Goal: Task Accomplishment & Management: Manage account settings

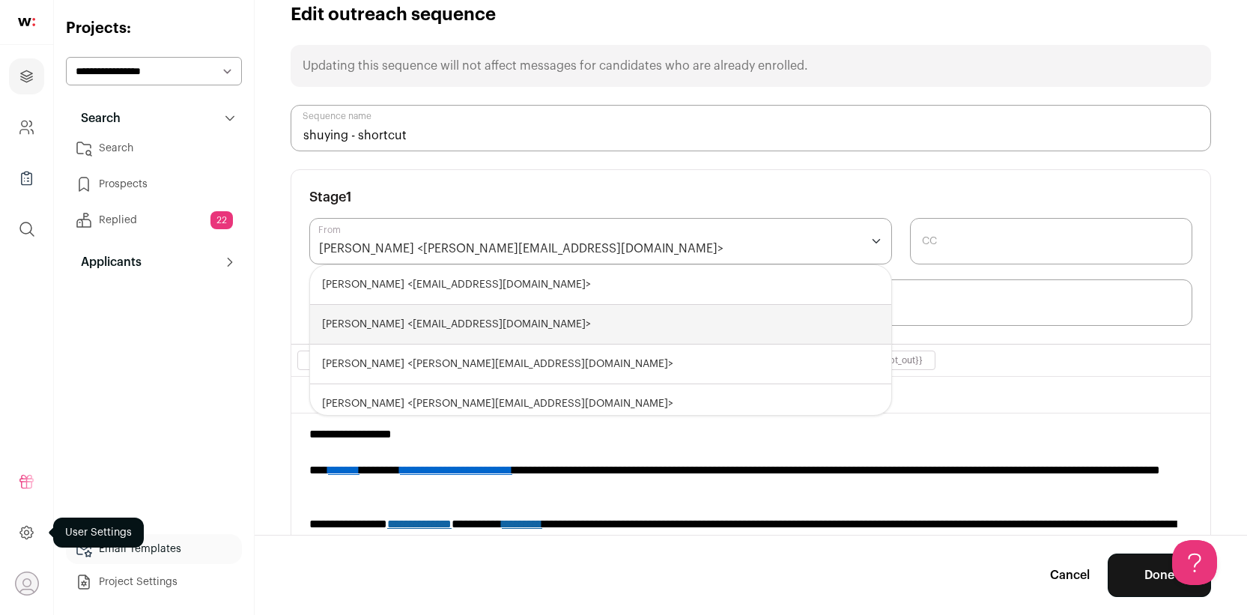
click at [29, 537] on icon at bounding box center [26, 532] width 13 height 13
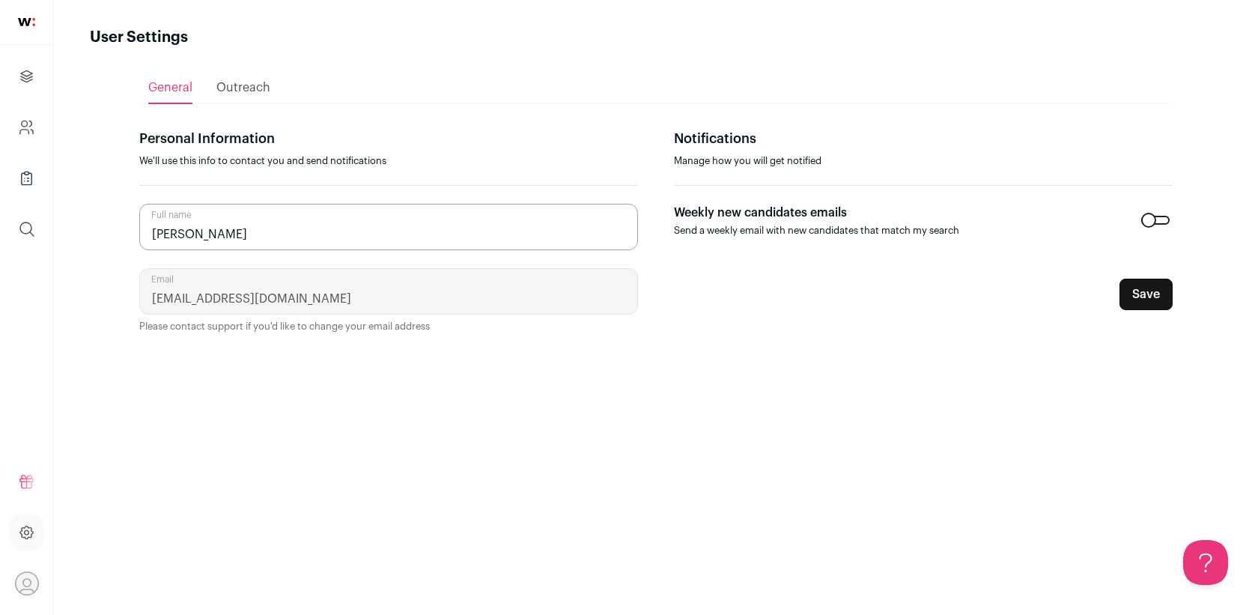
click at [247, 85] on span "Outreach" at bounding box center [243, 88] width 54 height 12
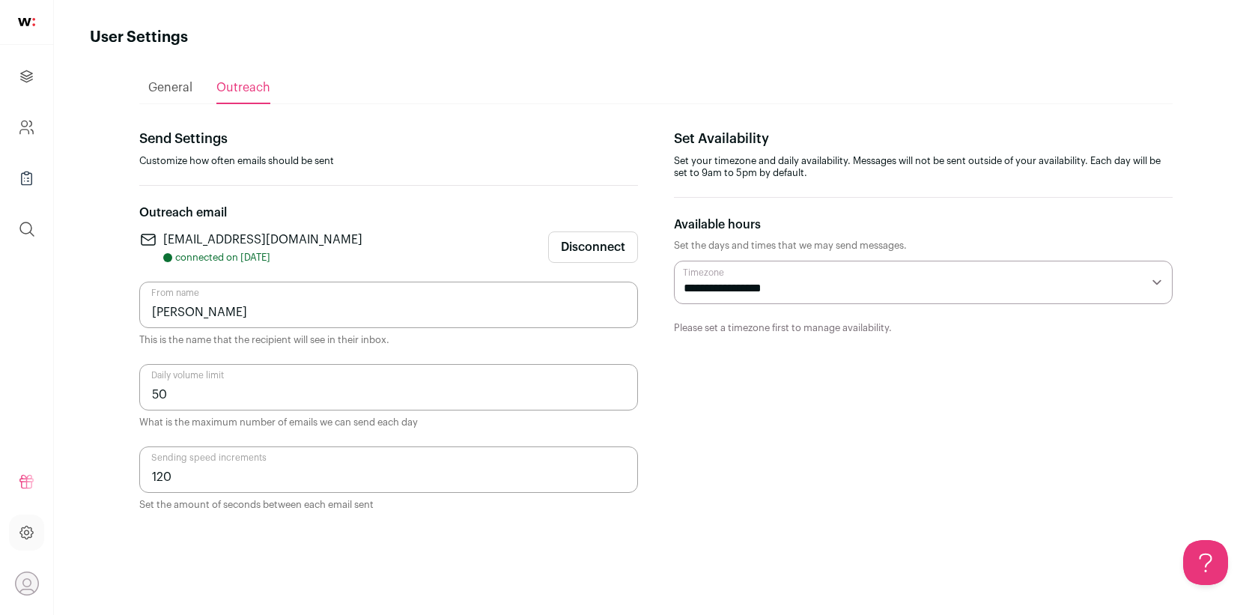
click at [210, 306] on input "Caitlin Cooke" at bounding box center [388, 305] width 499 height 46
type input "Robert Yang"
click at [953, 434] on section "**********" at bounding box center [923, 319] width 499 height 383
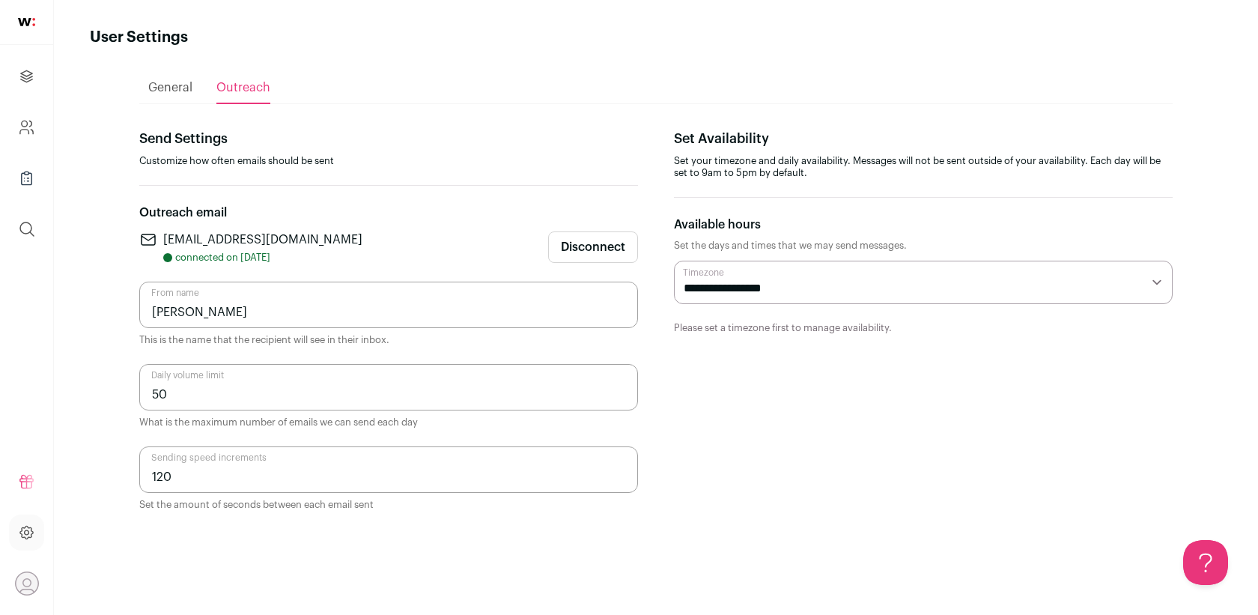
click at [211, 216] on p "Outreach email" at bounding box center [388, 213] width 499 height 18
click at [169, 86] on span "General" at bounding box center [170, 88] width 44 height 12
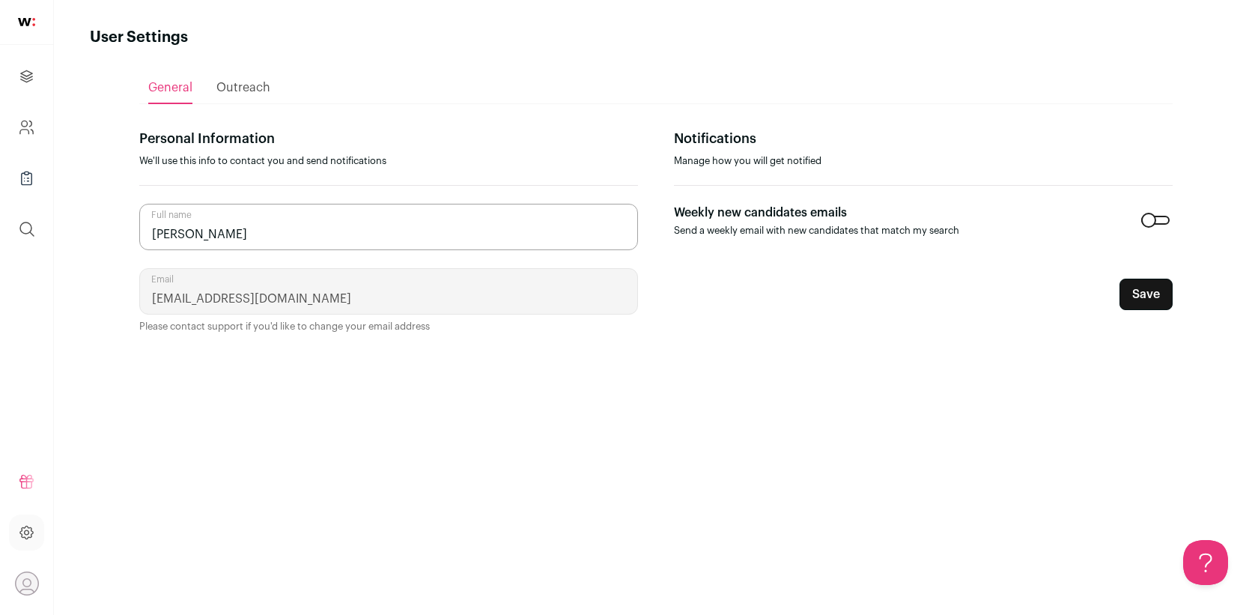
click at [216, 82] on span "Outreach" at bounding box center [243, 88] width 54 height 12
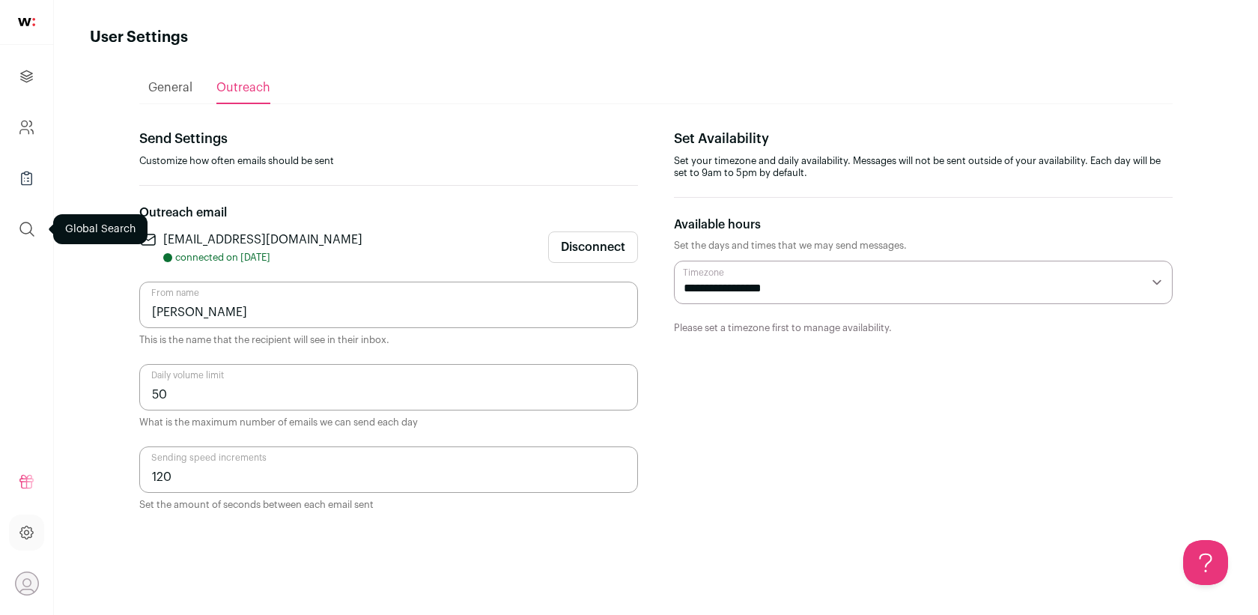
click at [22, 217] on button "submit" at bounding box center [27, 229] width 36 height 36
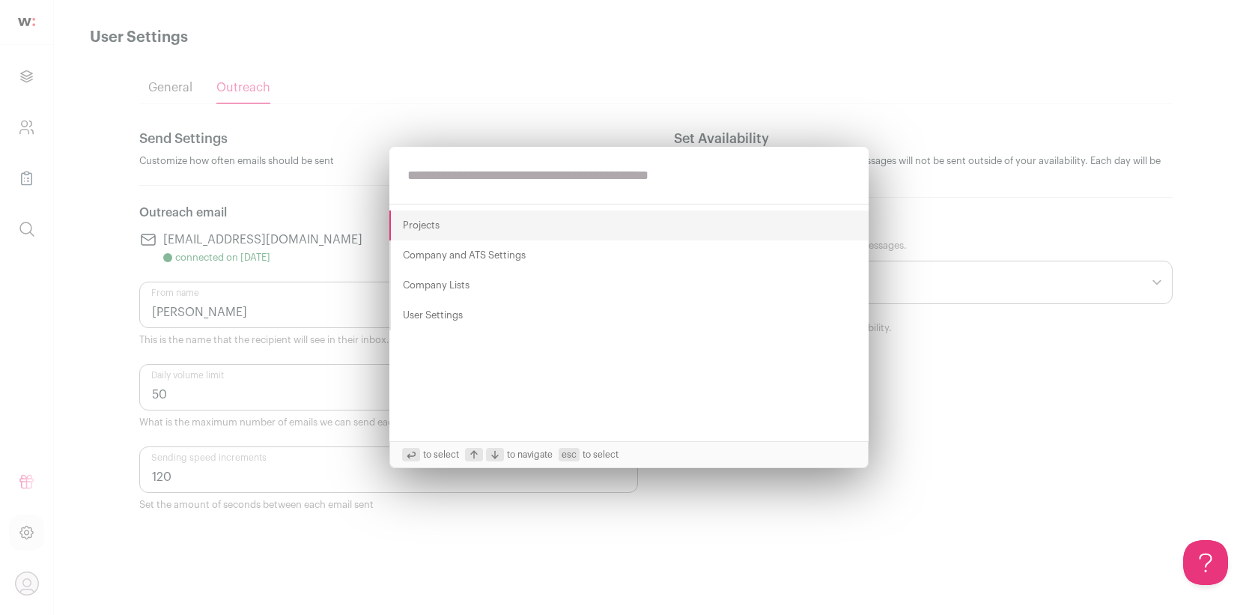
click at [441, 213] on button "Projects" at bounding box center [628, 225] width 479 height 30
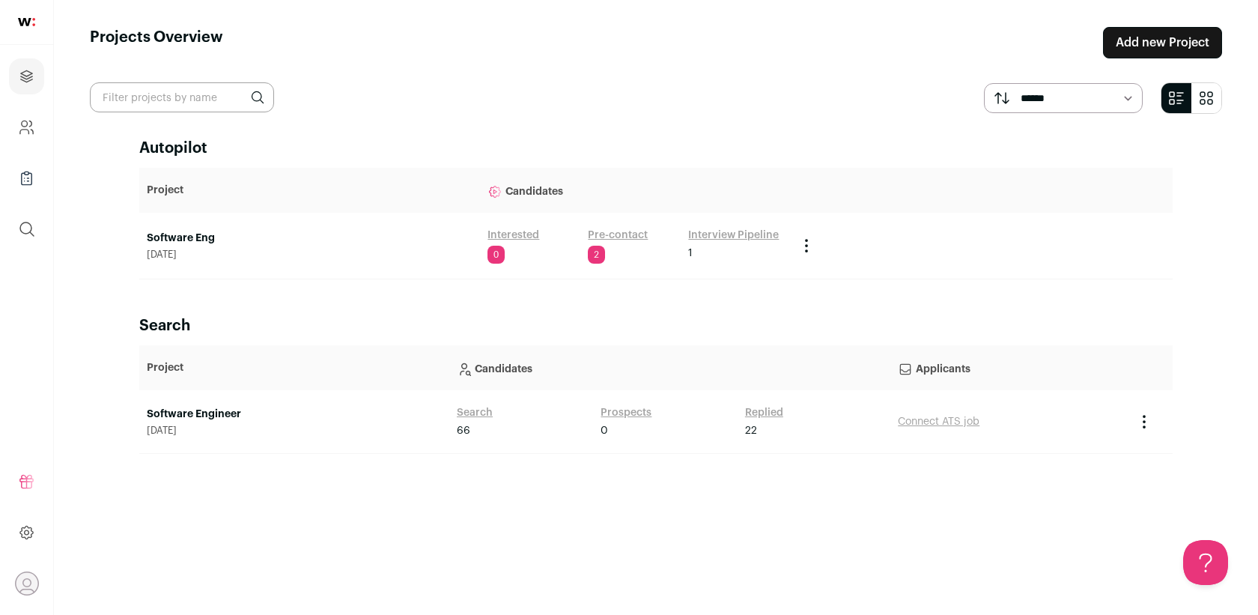
click at [216, 421] on link "Software Engineer" at bounding box center [294, 414] width 295 height 15
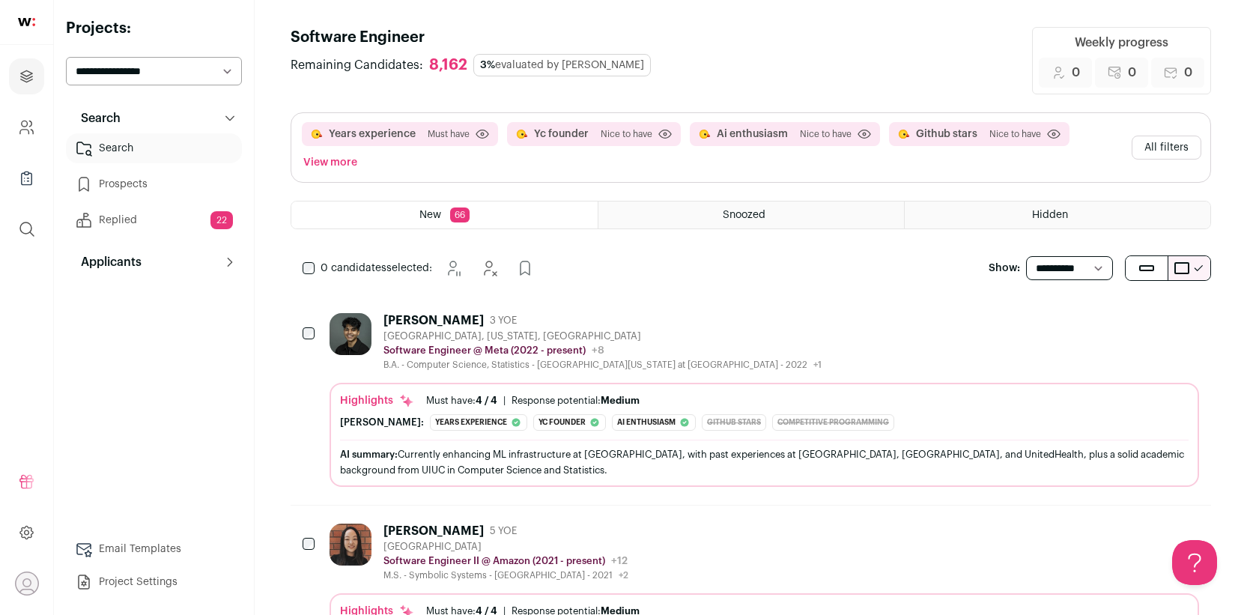
click at [99, 215] on link "Replied 22" at bounding box center [154, 220] width 176 height 30
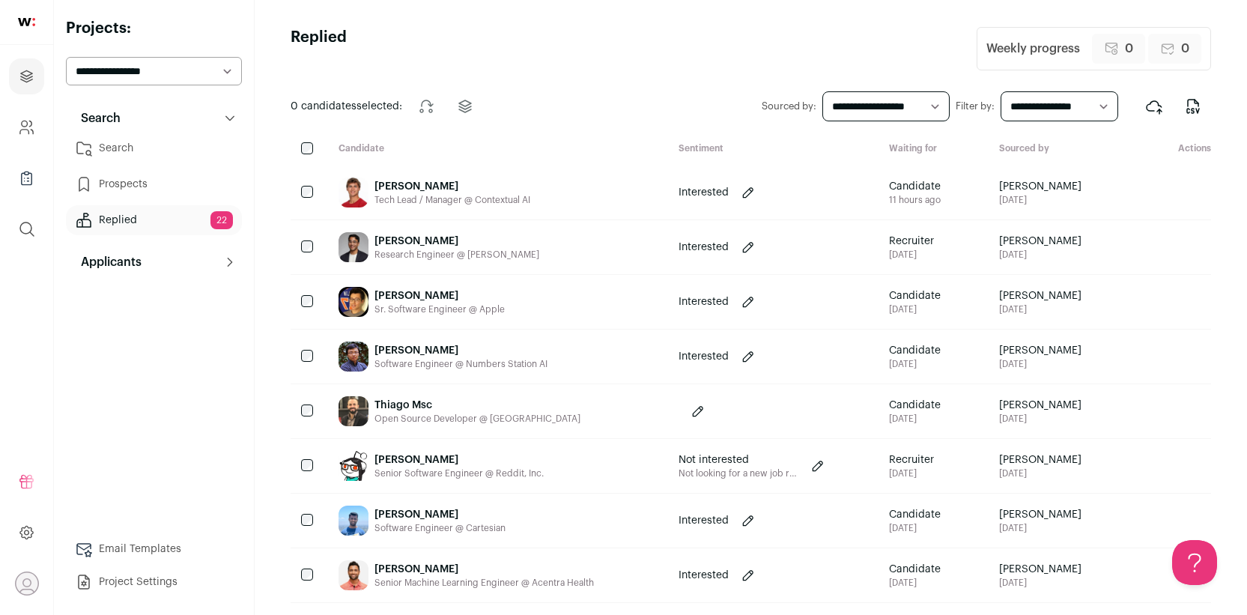
click at [112, 545] on link "Email Templates" at bounding box center [154, 549] width 176 height 30
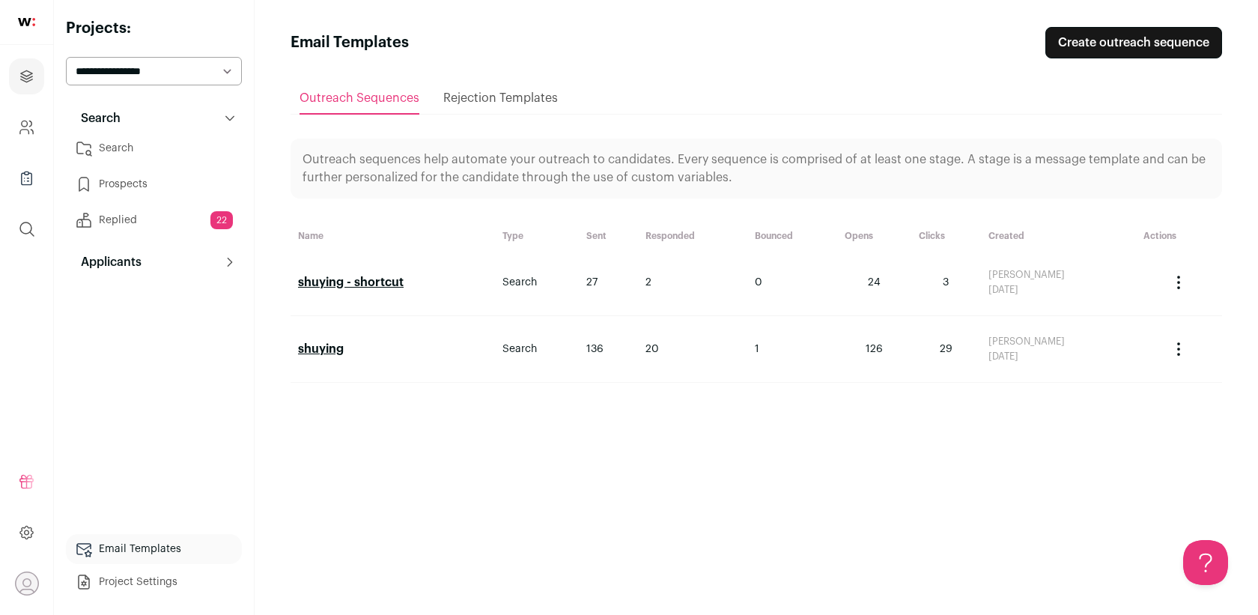
click at [345, 288] on link "shuying - shortcut" at bounding box center [351, 282] width 106 height 12
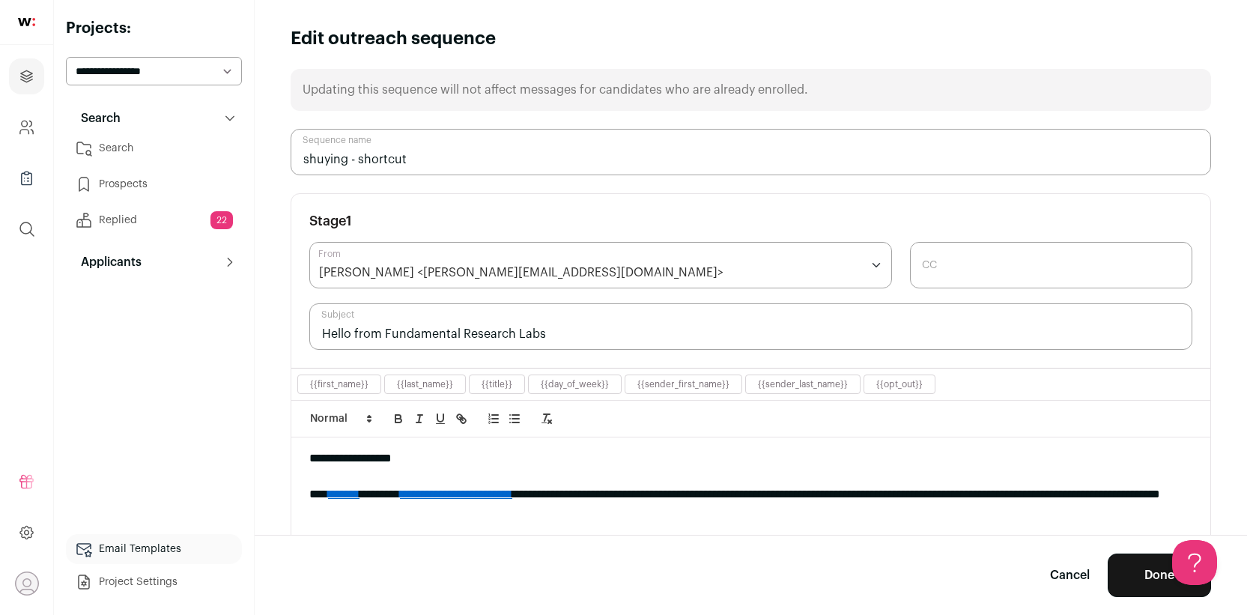
click at [370, 273] on div "[PERSON_NAME] <[PERSON_NAME][EMAIL_ADDRESS][DOMAIN_NAME]>" at bounding box center [521, 273] width 404 height 18
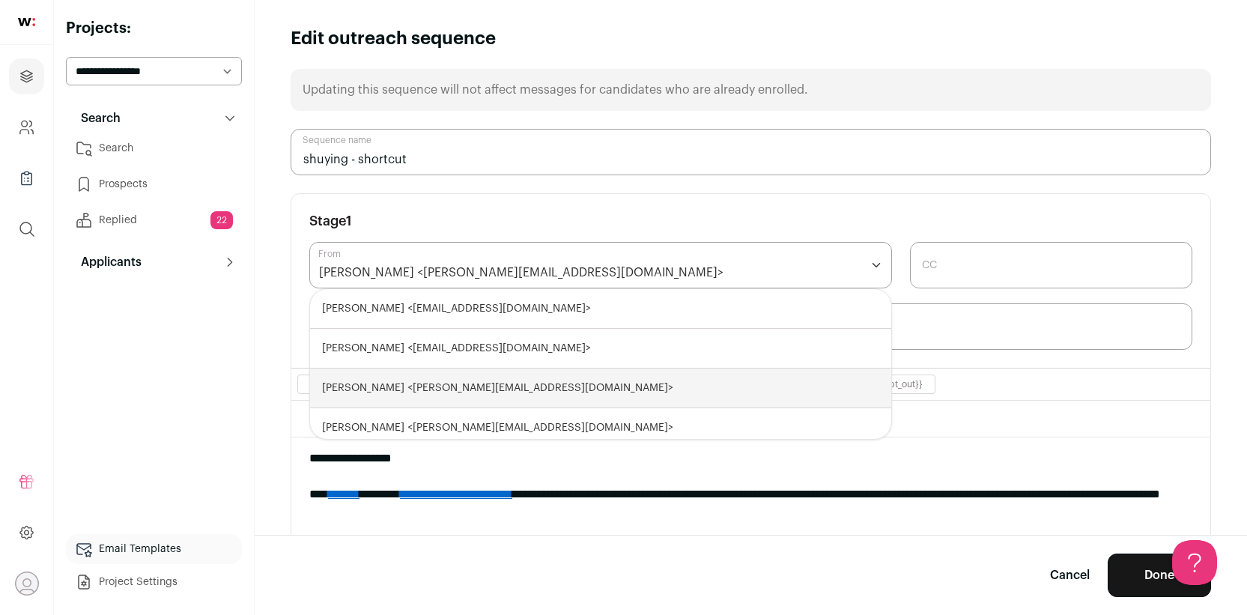
click at [456, 216] on div "Stage 1" at bounding box center [750, 221] width 883 height 18
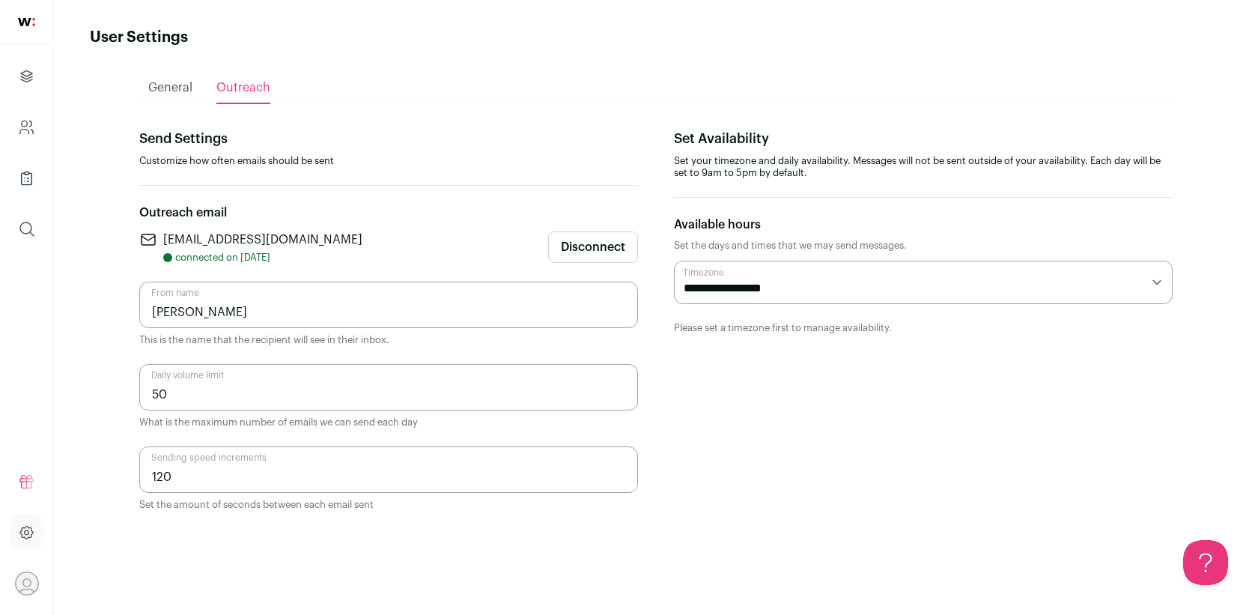
click at [587, 254] on button "Disconnect" at bounding box center [593, 246] width 90 height 31
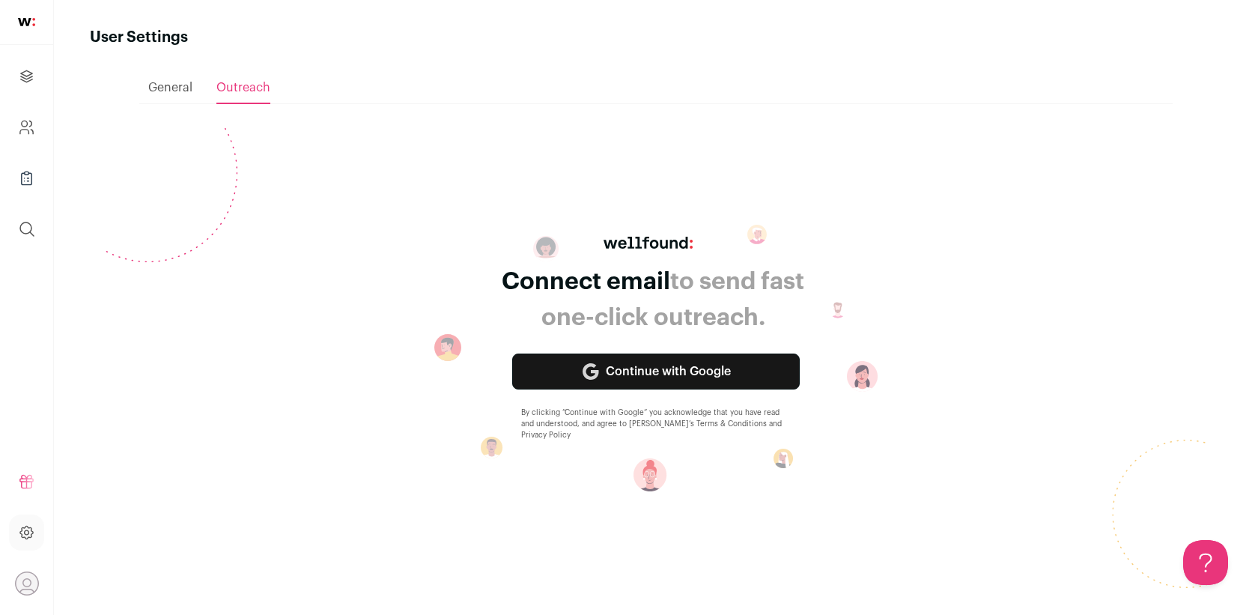
click at [621, 381] on link "Continue with Google" at bounding box center [656, 372] width 288 height 36
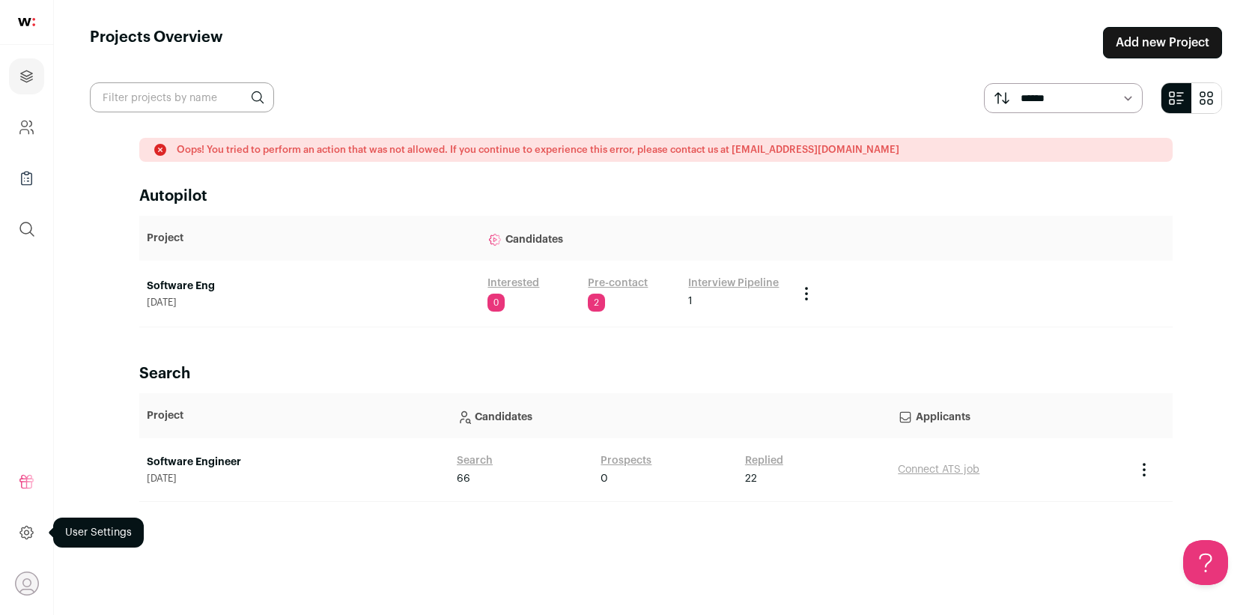
click at [20, 526] on icon at bounding box center [26, 533] width 17 height 18
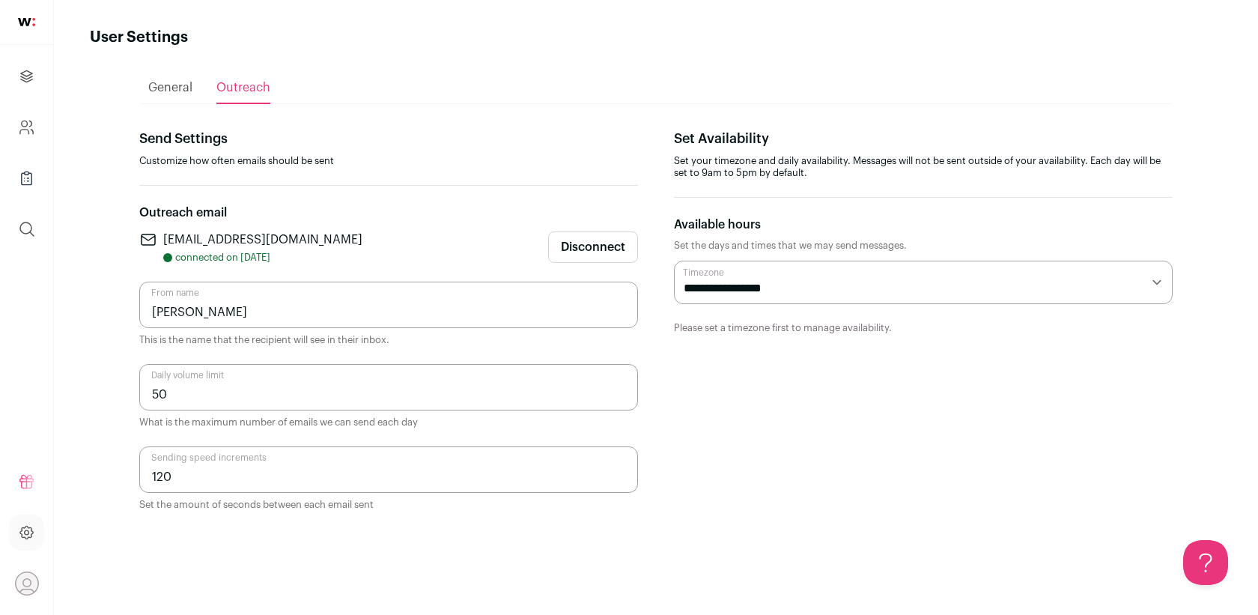
click at [210, 315] on input "[PERSON_NAME]" at bounding box center [388, 305] width 499 height 46
type input "[PERSON_NAME]"
click at [454, 389] on input "50" at bounding box center [388, 387] width 499 height 46
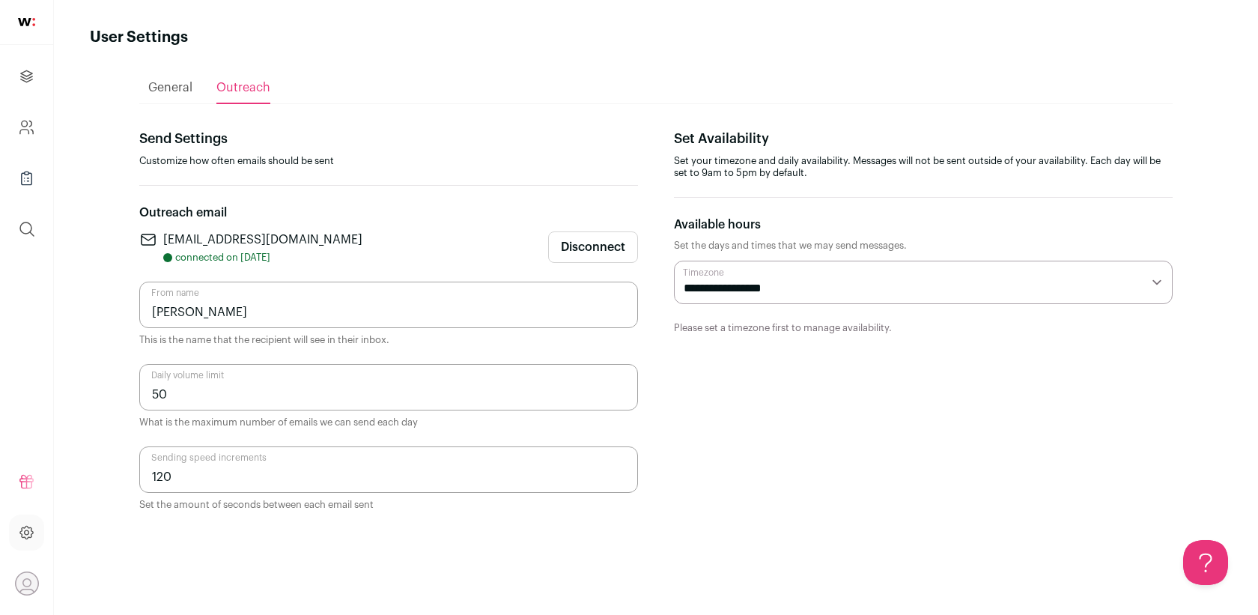
click at [454, 389] on input "50" at bounding box center [388, 387] width 499 height 46
click at [703, 478] on section "**********" at bounding box center [923, 319] width 499 height 383
click at [419, 473] on input "120" at bounding box center [388, 469] width 499 height 46
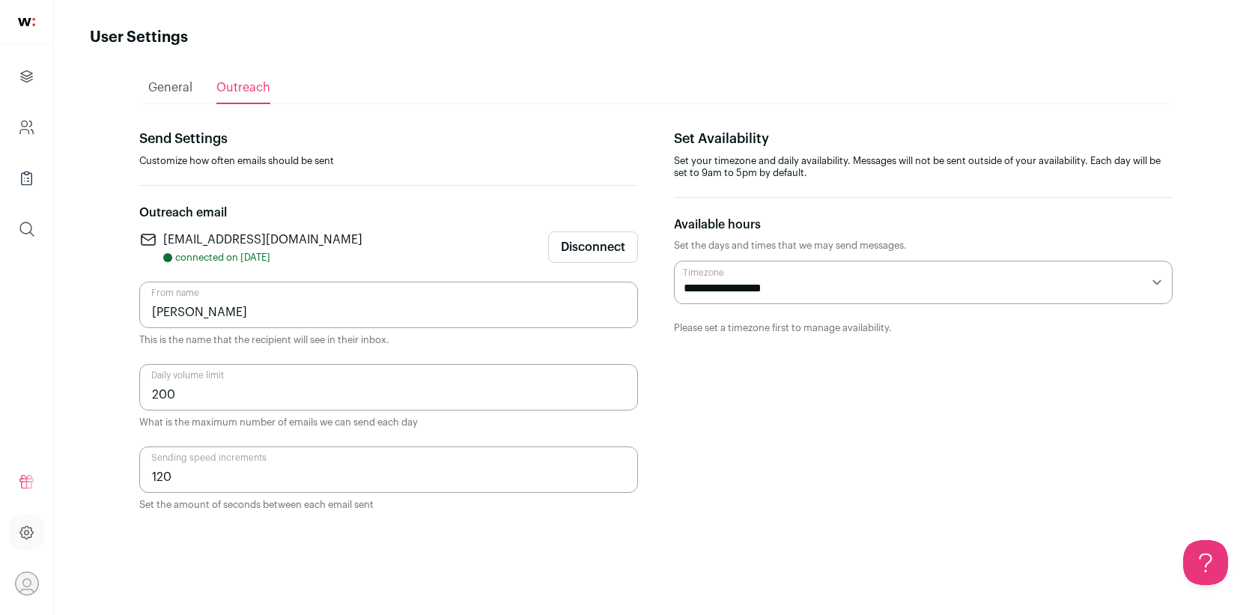
click at [419, 473] on input "120" at bounding box center [388, 469] width 499 height 46
click at [773, 464] on section "**********" at bounding box center [923, 319] width 499 height 383
click at [225, 392] on input "200" at bounding box center [388, 387] width 499 height 46
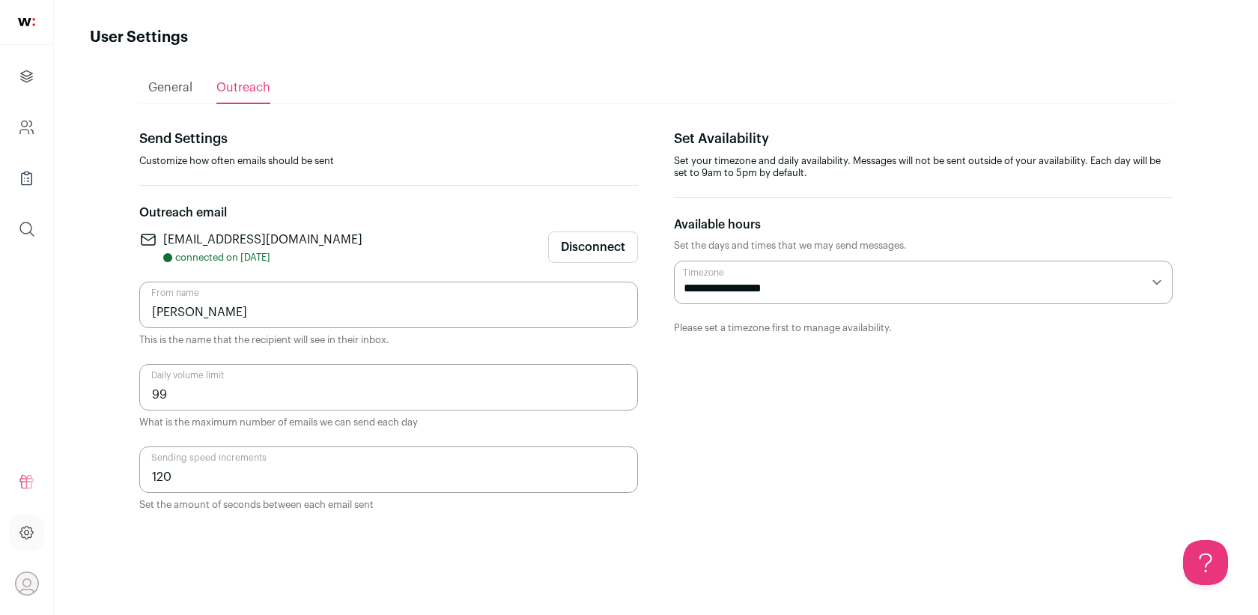
type input "99"
click at [876, 478] on section "**********" at bounding box center [923, 319] width 499 height 383
click at [24, 229] on icon "submit" at bounding box center [27, 229] width 18 height 18
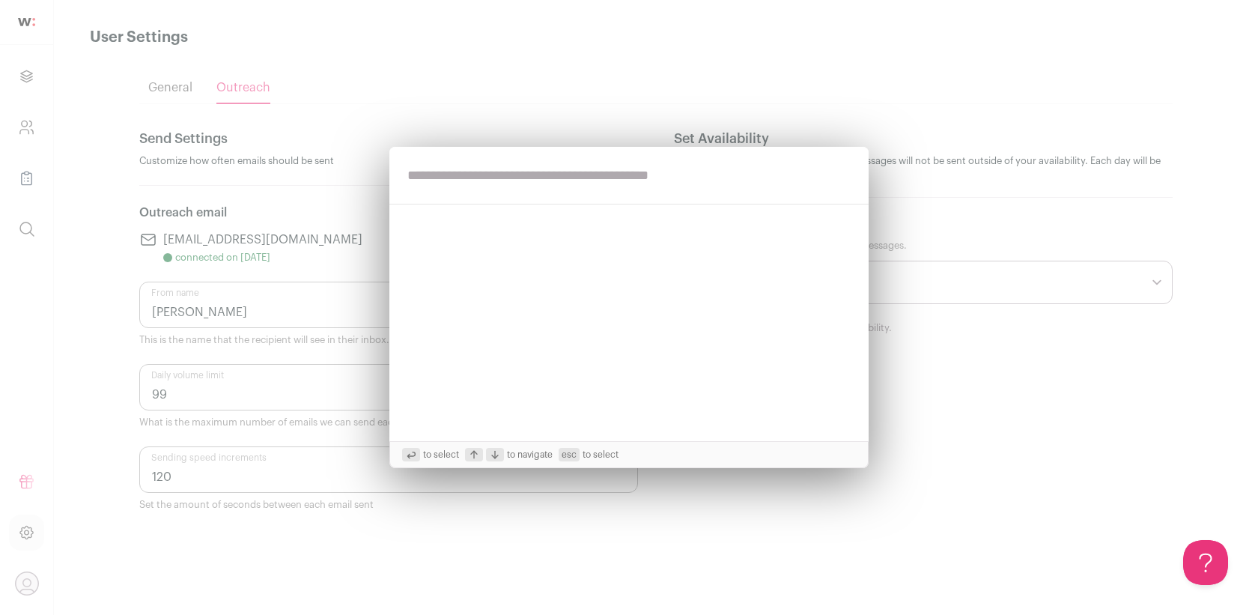
click at [442, 89] on div "to select to navigate esc to select" at bounding box center [629, 307] width 1258 height 615
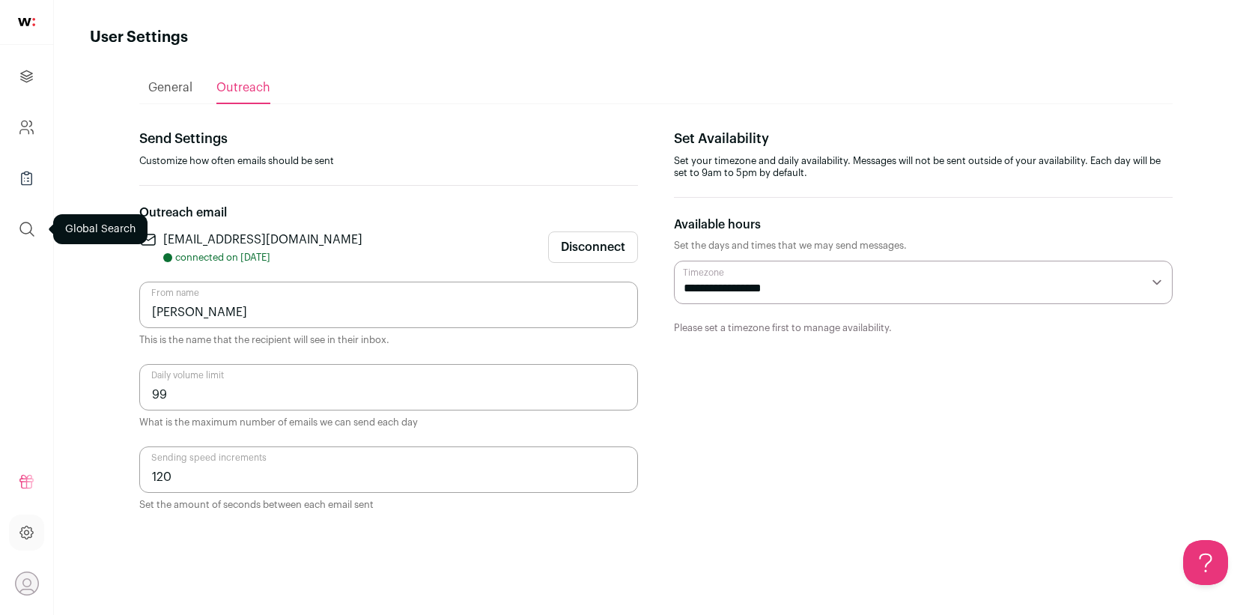
click at [25, 217] on button "submit" at bounding box center [27, 229] width 36 height 36
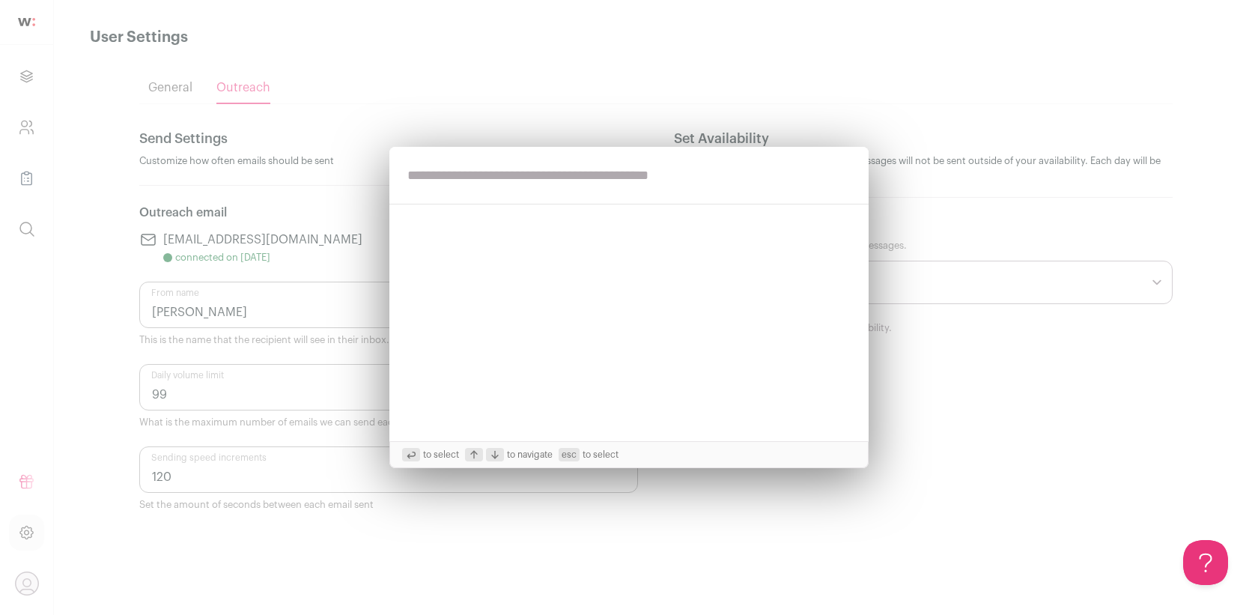
click at [35, 131] on div "to select to navigate esc to select" at bounding box center [629, 307] width 1258 height 615
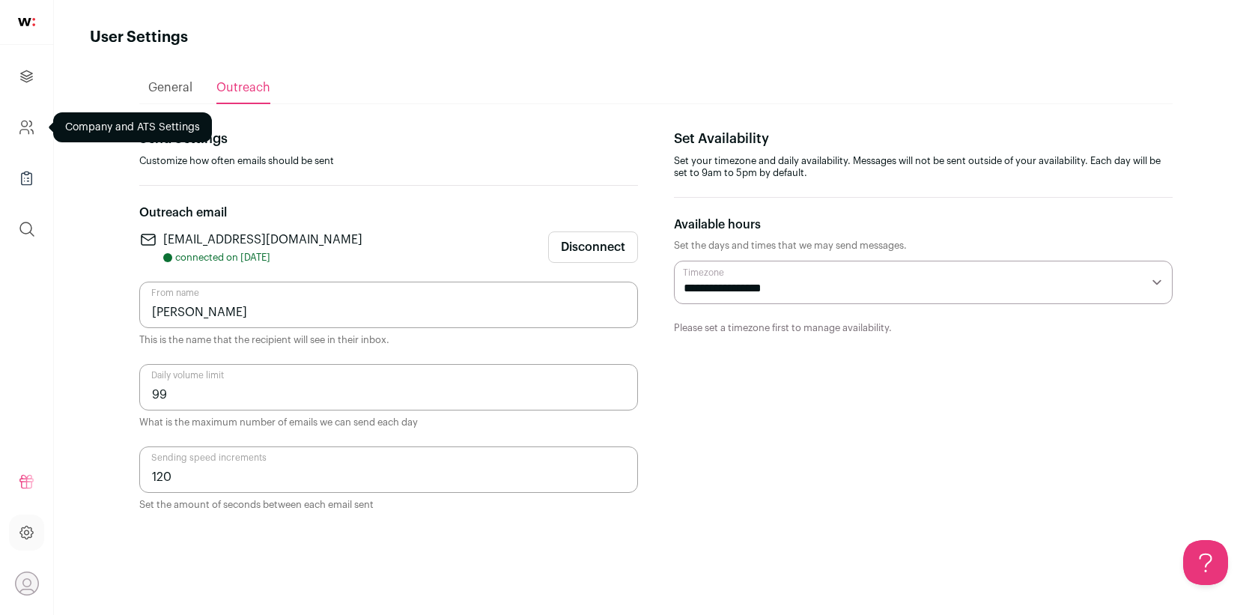
click at [20, 117] on link "Company and ATS Settings" at bounding box center [26, 127] width 35 height 36
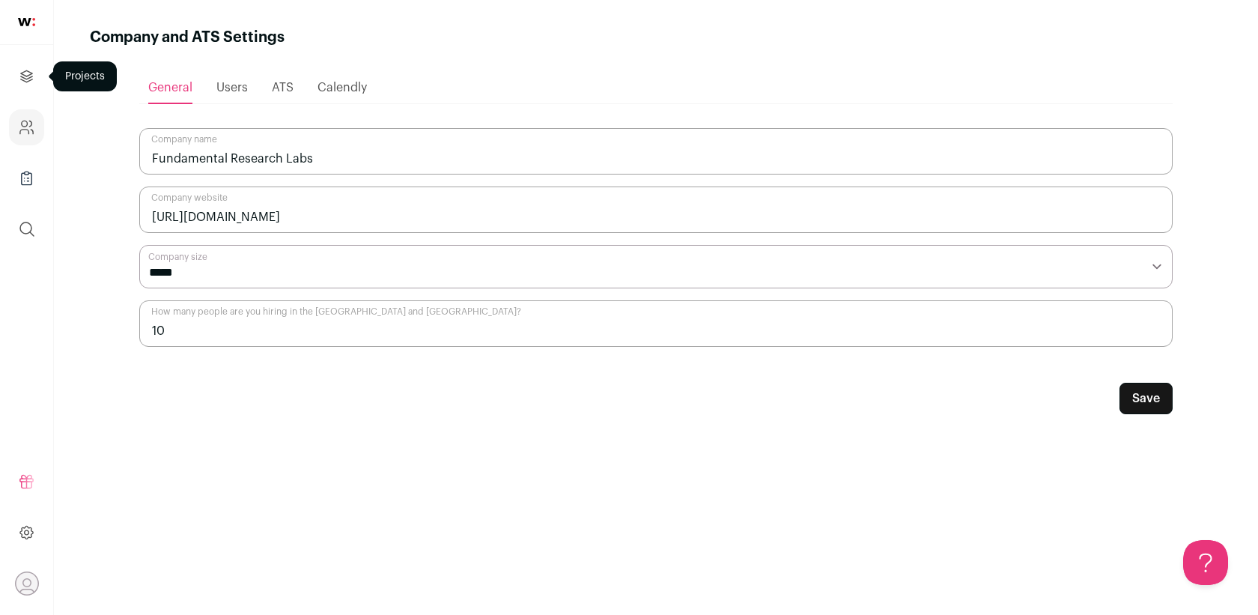
click at [25, 71] on icon "Projects" at bounding box center [26, 75] width 11 height 11
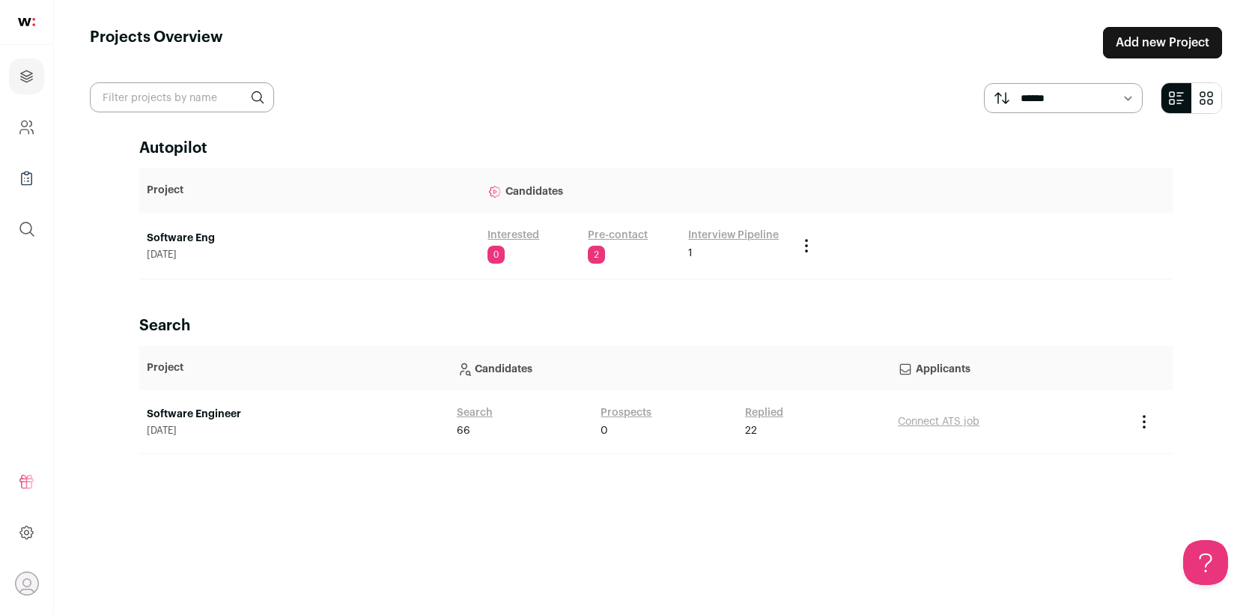
click at [214, 412] on link "Software Engineer" at bounding box center [294, 414] width 295 height 15
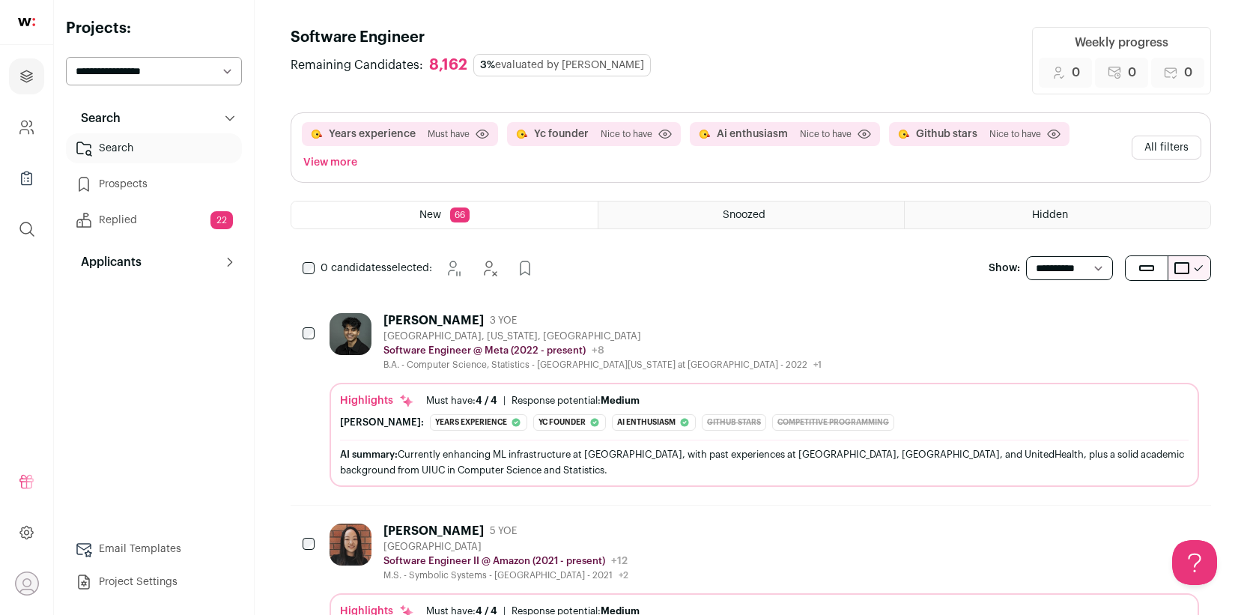
click at [130, 538] on link "Email Templates" at bounding box center [154, 549] width 176 height 30
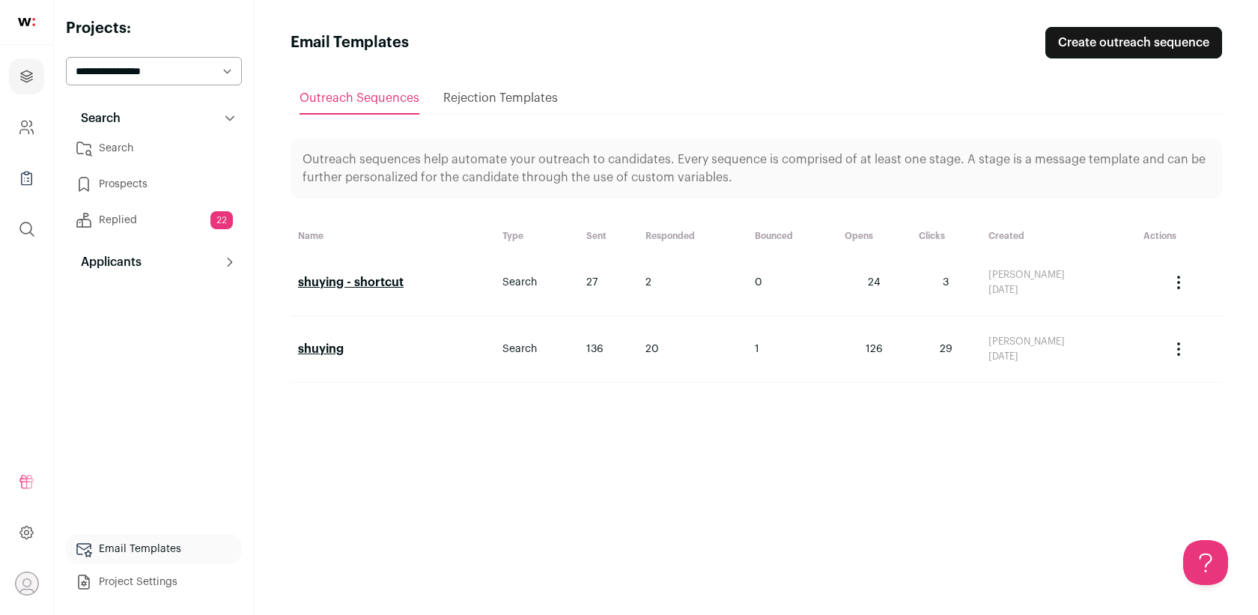
click at [400, 283] on link "shuying - shortcut" at bounding box center [351, 282] width 106 height 12
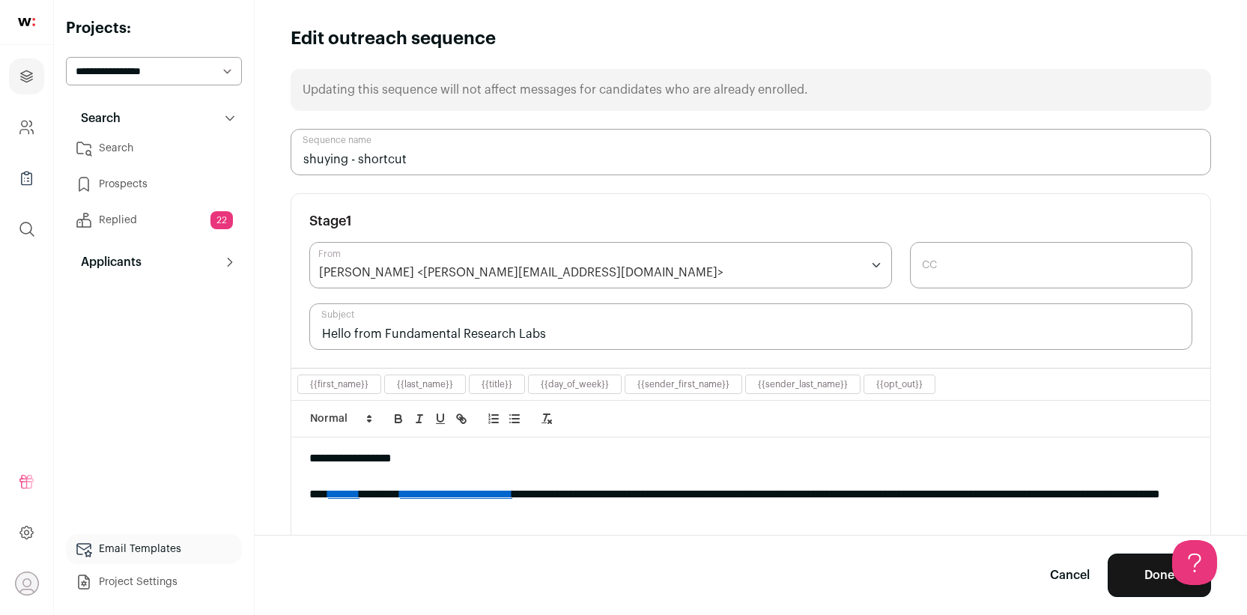
click at [434, 271] on div "[PERSON_NAME] <[PERSON_NAME][EMAIL_ADDRESS][DOMAIN_NAME]>" at bounding box center [521, 273] width 404 height 18
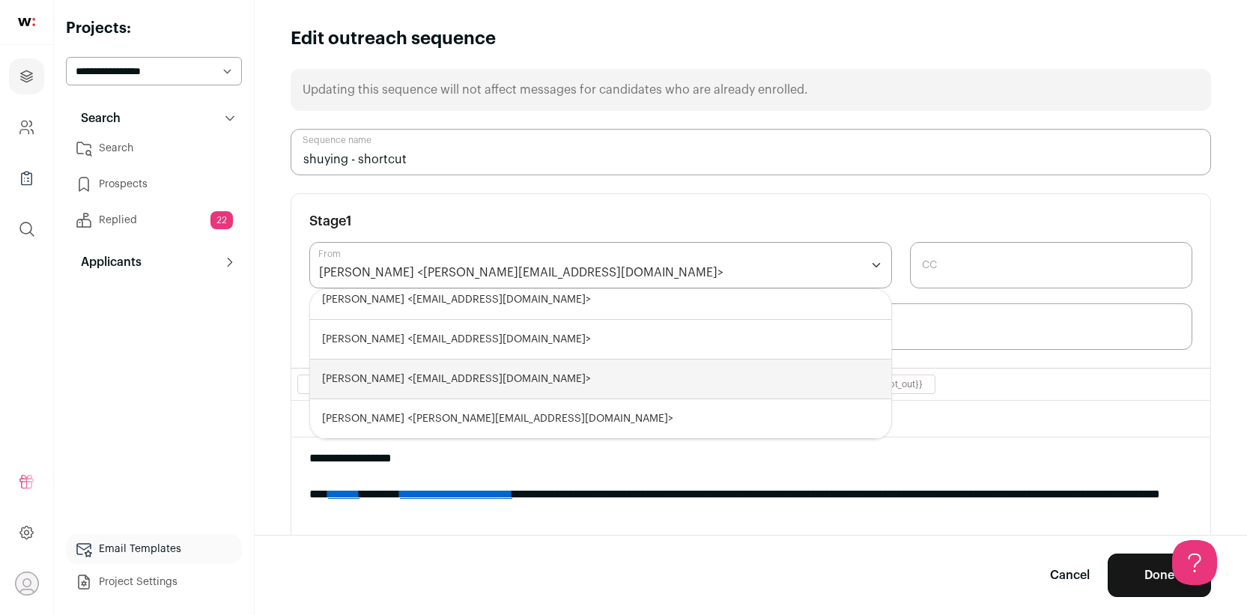
click at [451, 382] on div "[PERSON_NAME] <[EMAIL_ADDRESS][DOMAIN_NAME]>" at bounding box center [600, 380] width 581 height 40
select select "****"
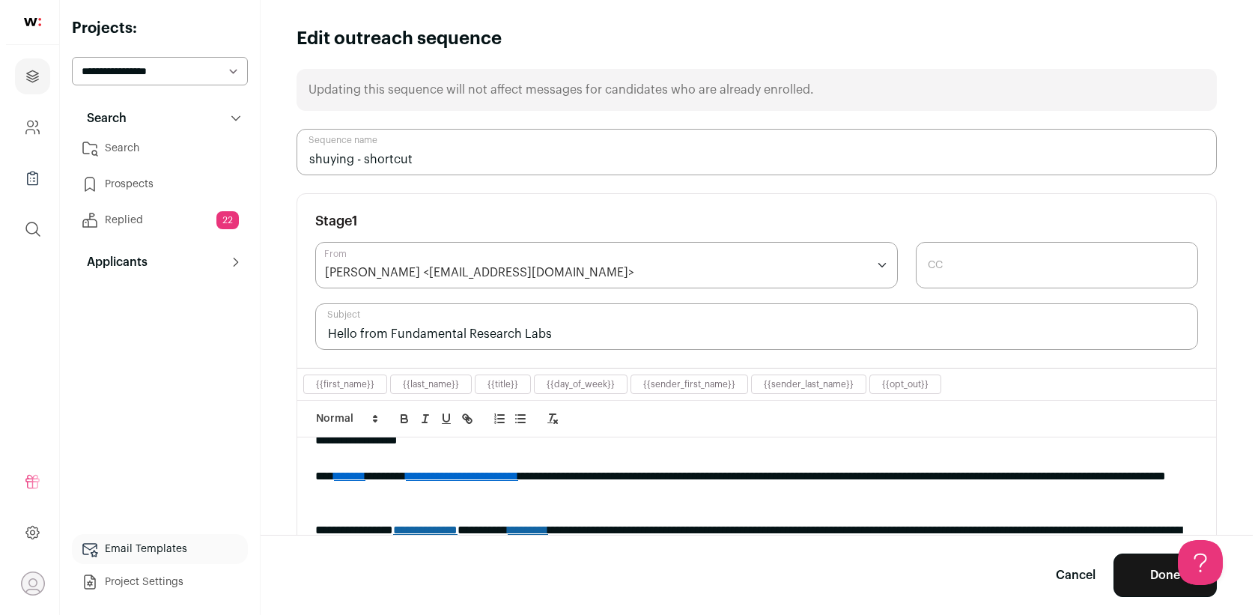
scroll to position [37, 0]
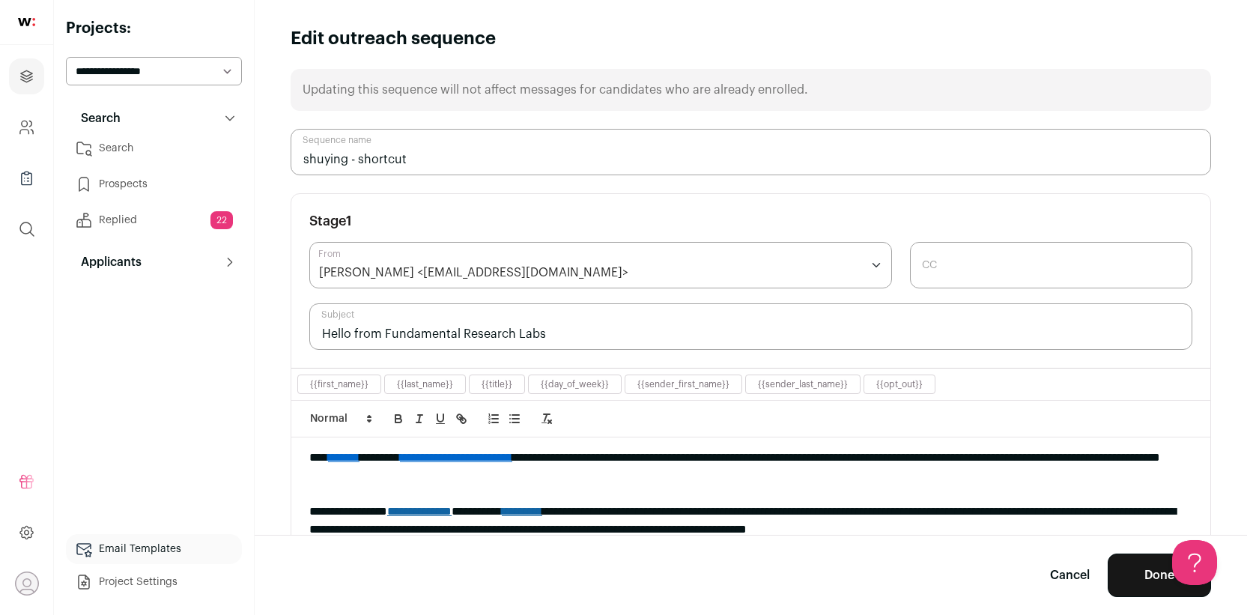
click at [1136, 581] on button "Done" at bounding box center [1159, 574] width 103 height 43
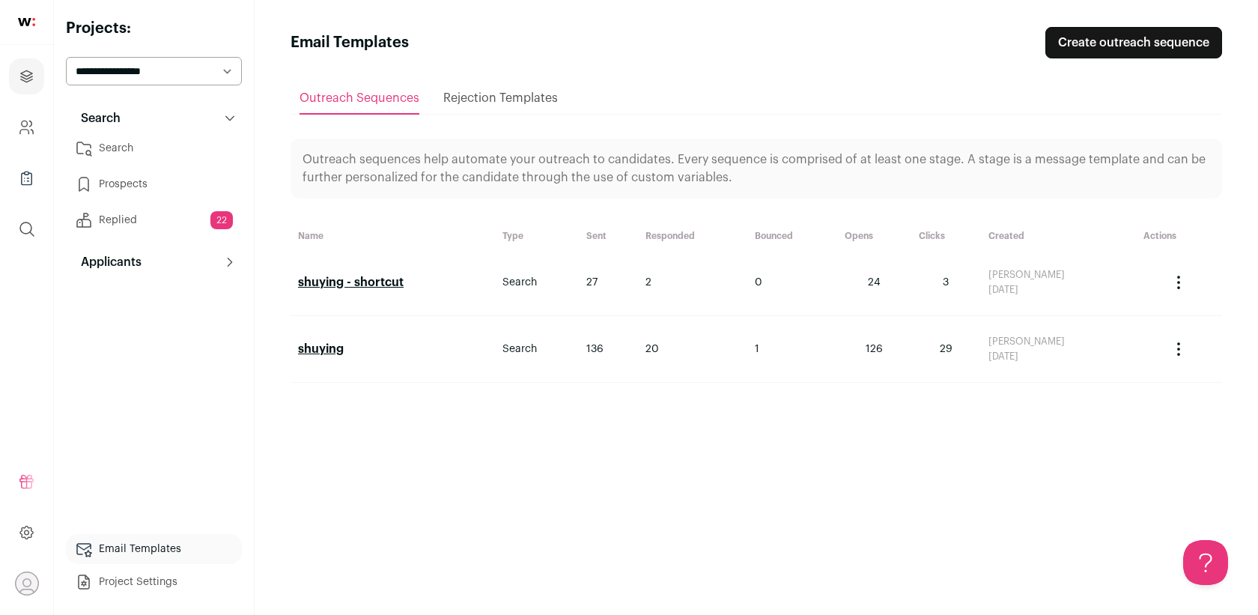
click at [339, 346] on link "shuying" at bounding box center [321, 349] width 46 height 12
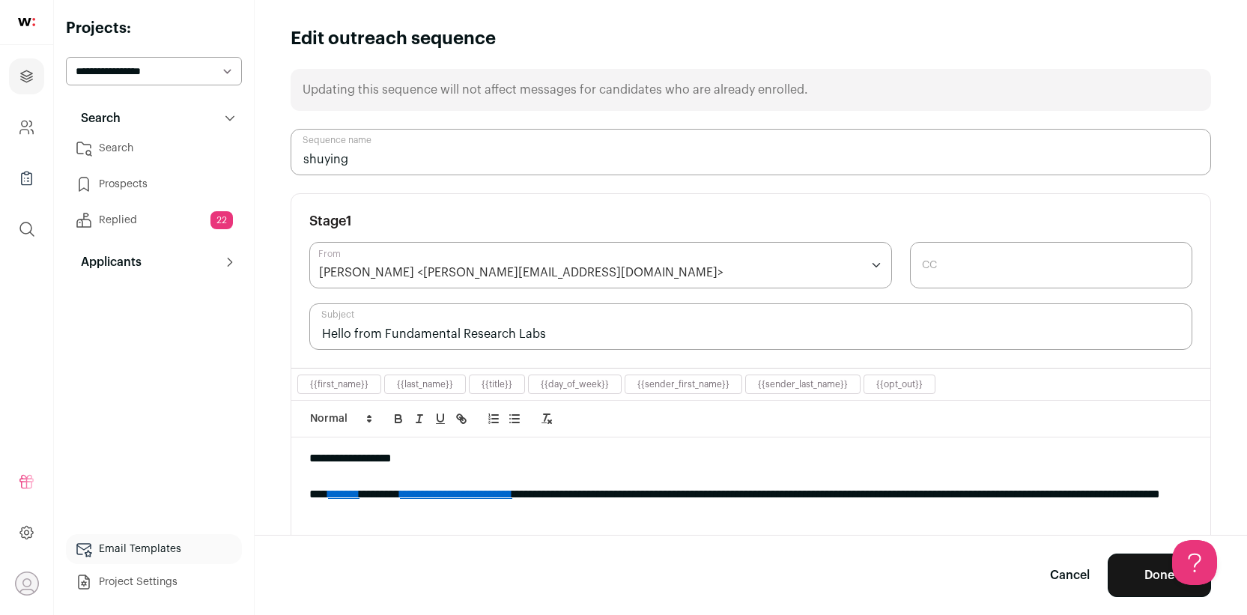
click at [393, 270] on div "[PERSON_NAME] <[PERSON_NAME][EMAIL_ADDRESS][DOMAIN_NAME]>" at bounding box center [521, 273] width 404 height 18
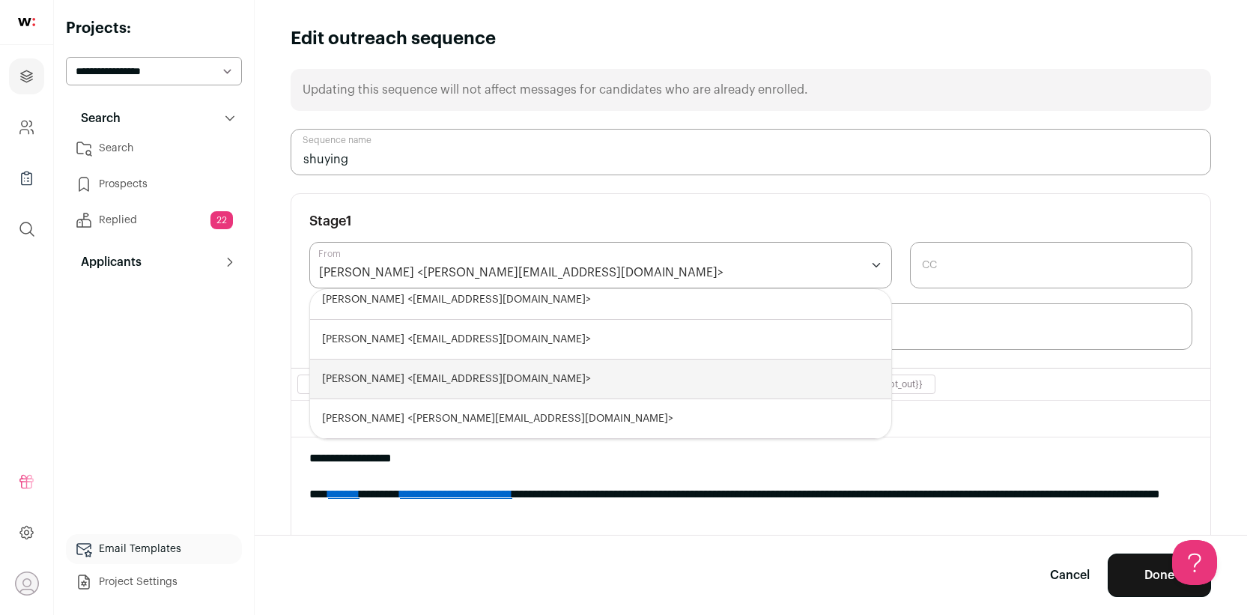
click at [404, 377] on div "[PERSON_NAME] <[EMAIL_ADDRESS][DOMAIN_NAME]>" at bounding box center [600, 380] width 581 height 40
select select "****"
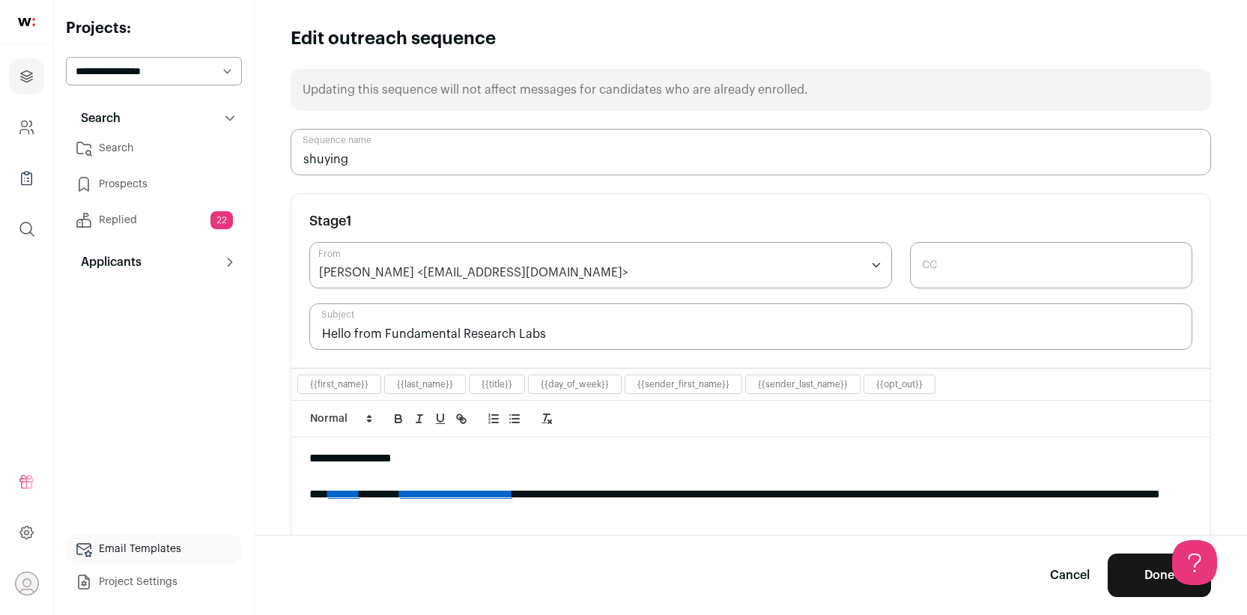
click at [1138, 579] on button "Done" at bounding box center [1159, 574] width 103 height 43
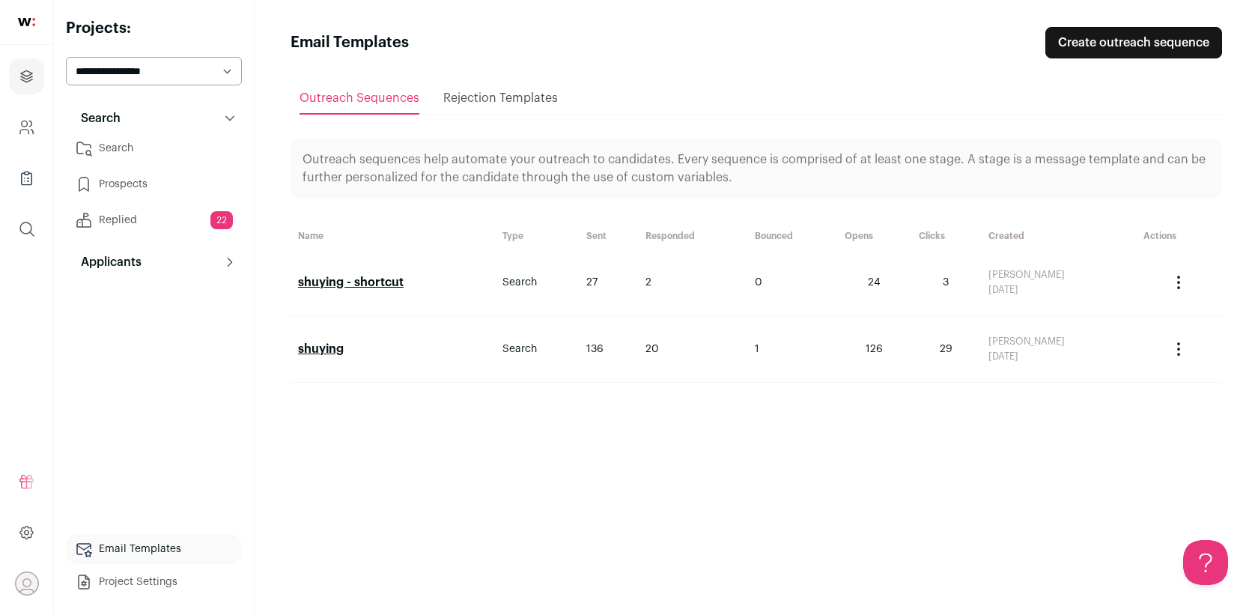
click at [389, 283] on link "shuying - shortcut" at bounding box center [351, 282] width 106 height 12
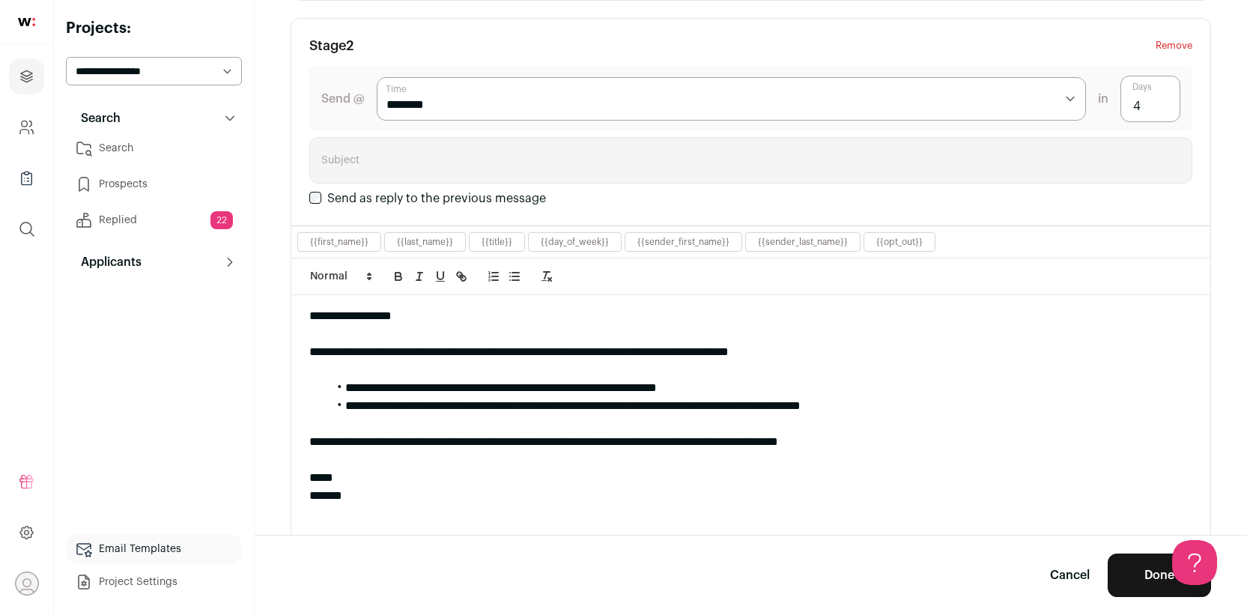
scroll to position [759, 0]
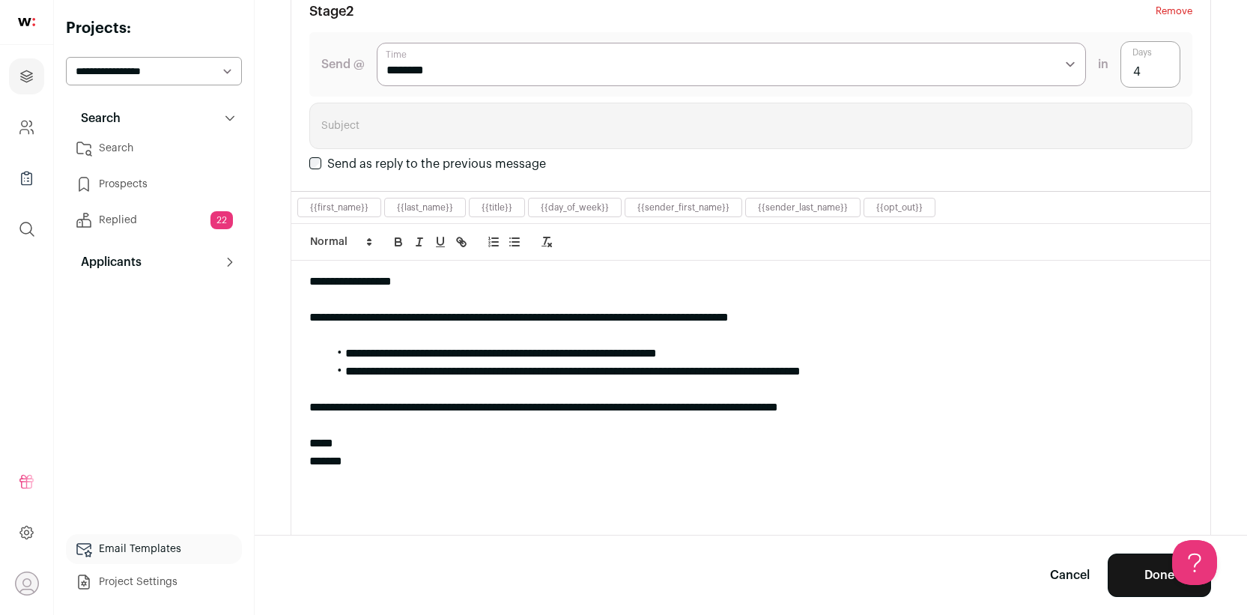
click at [144, 211] on link "Replied 22" at bounding box center [154, 220] width 176 height 30
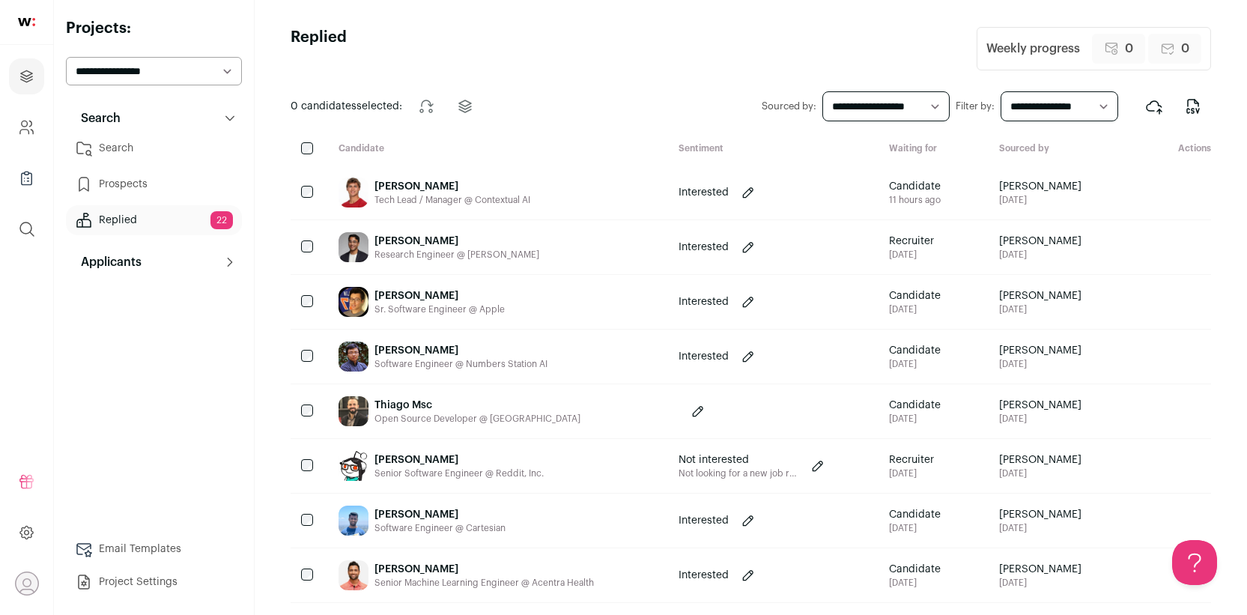
click at [134, 183] on link "Prospects" at bounding box center [154, 184] width 176 height 30
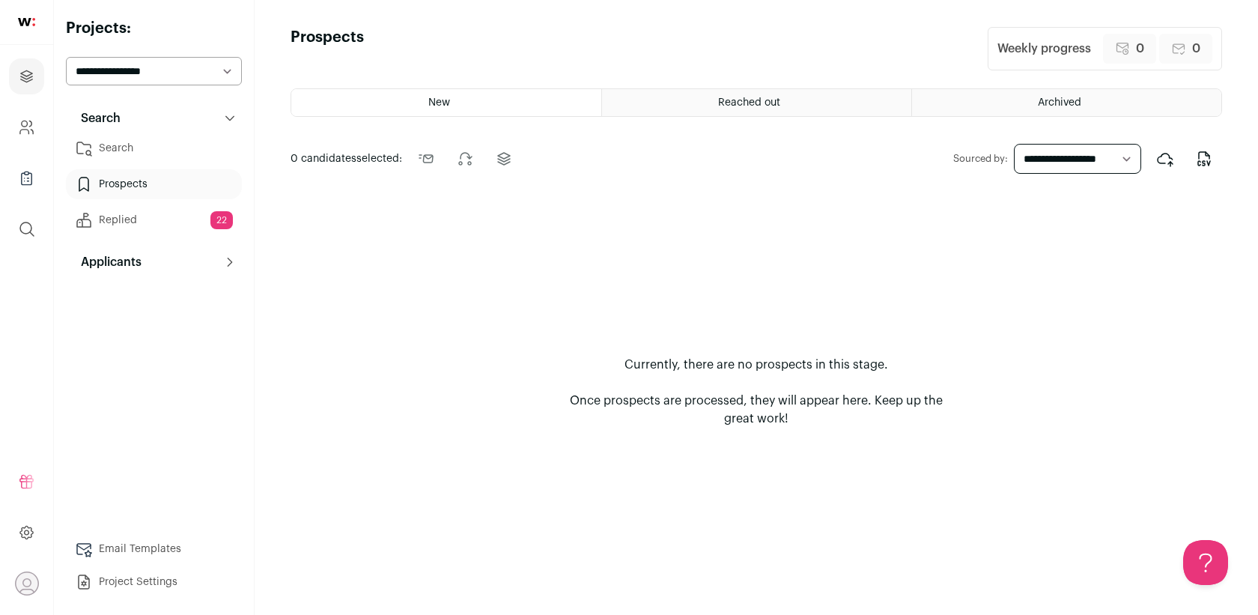
click at [131, 140] on link "Search" at bounding box center [154, 148] width 176 height 30
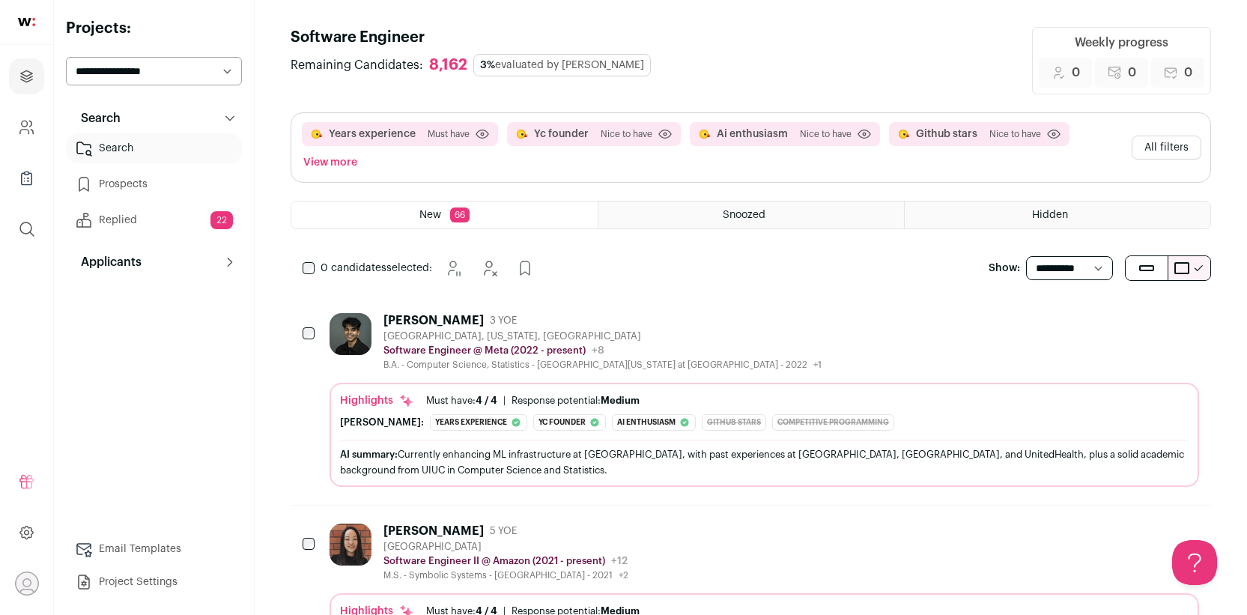
click at [100, 213] on link "Replied 22" at bounding box center [154, 220] width 176 height 30
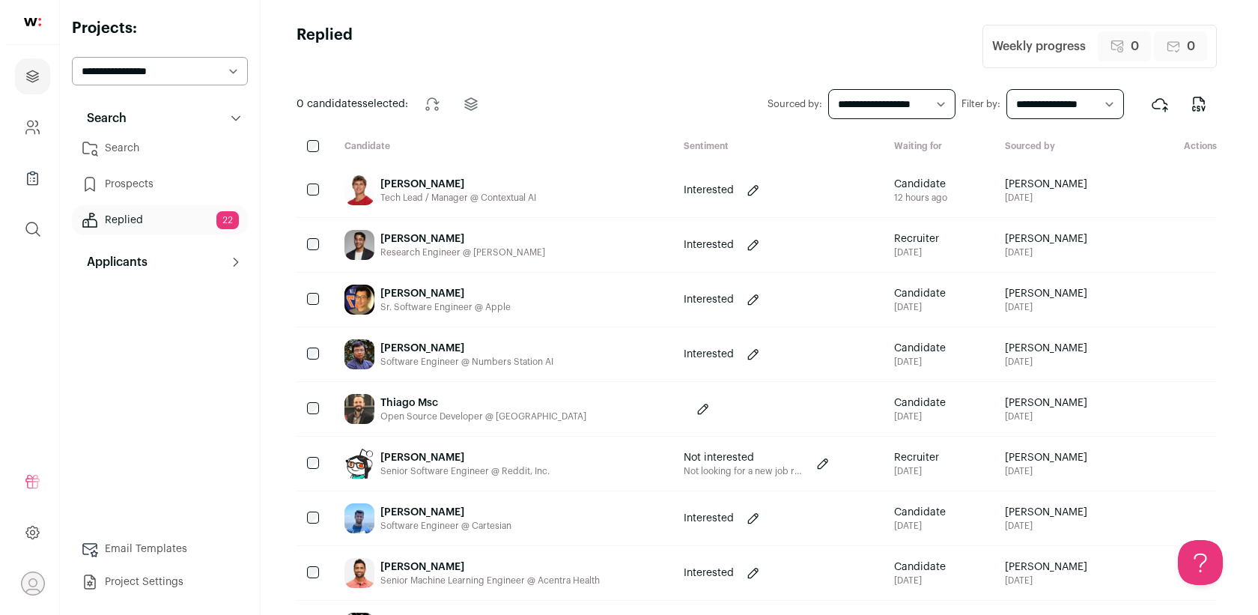
scroll to position [3, 0]
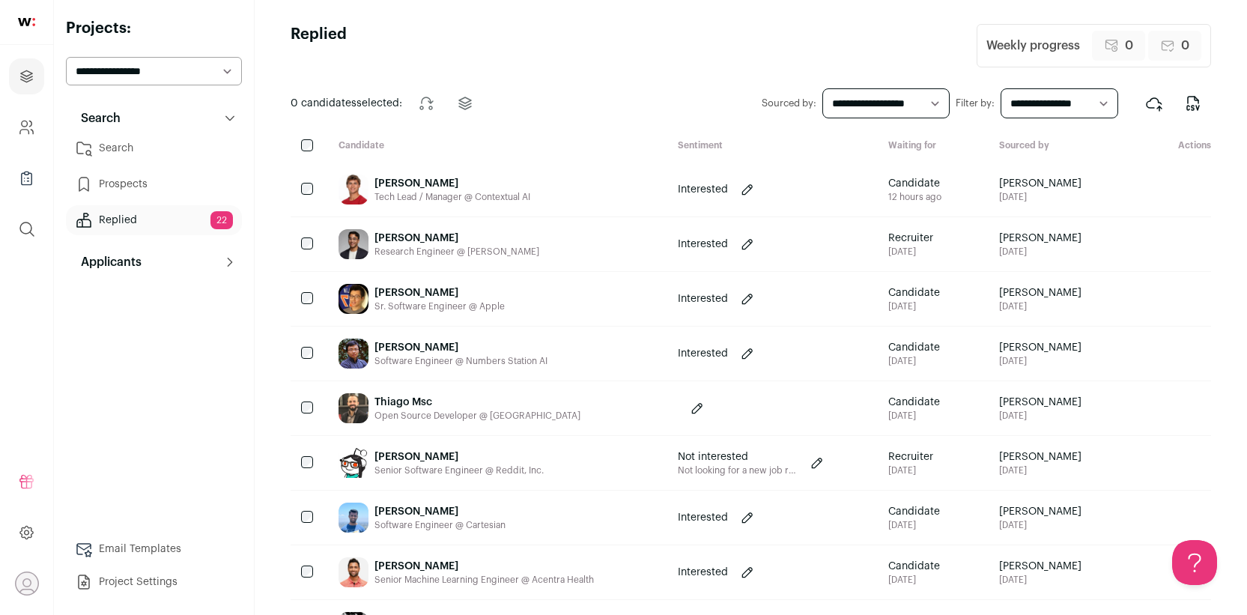
click at [479, 341] on div "[PERSON_NAME]" at bounding box center [460, 347] width 173 height 15
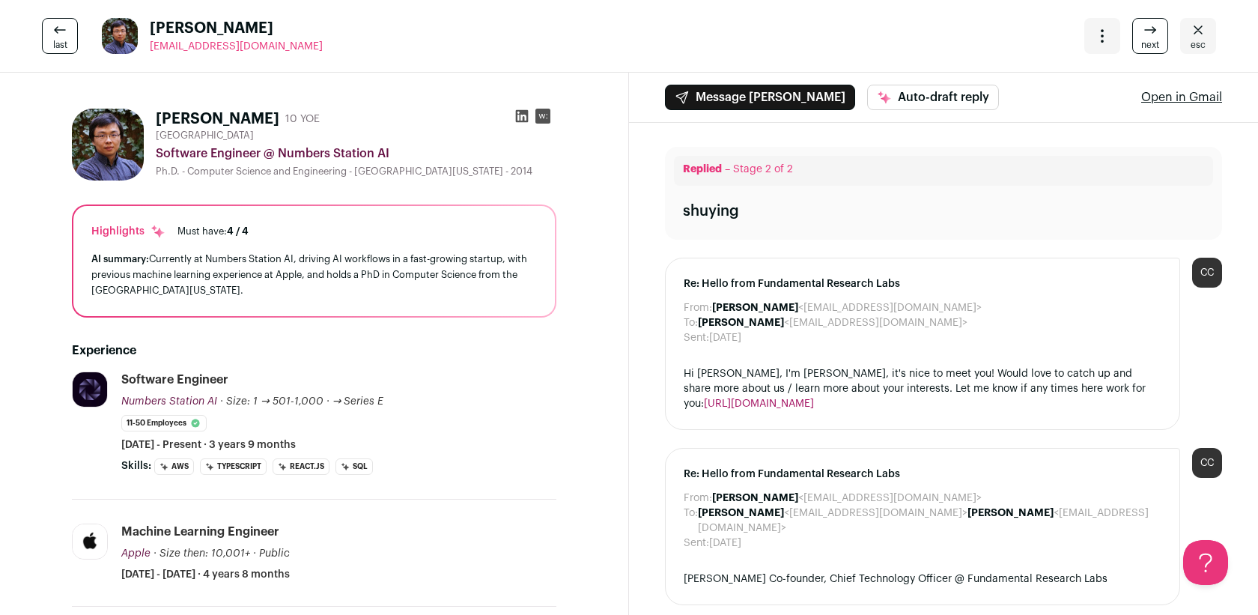
click at [516, 114] on icon at bounding box center [522, 116] width 13 height 13
click at [1189, 37] on icon "Close" at bounding box center [1198, 30] width 18 height 18
